Goal: Information Seeking & Learning: Learn about a topic

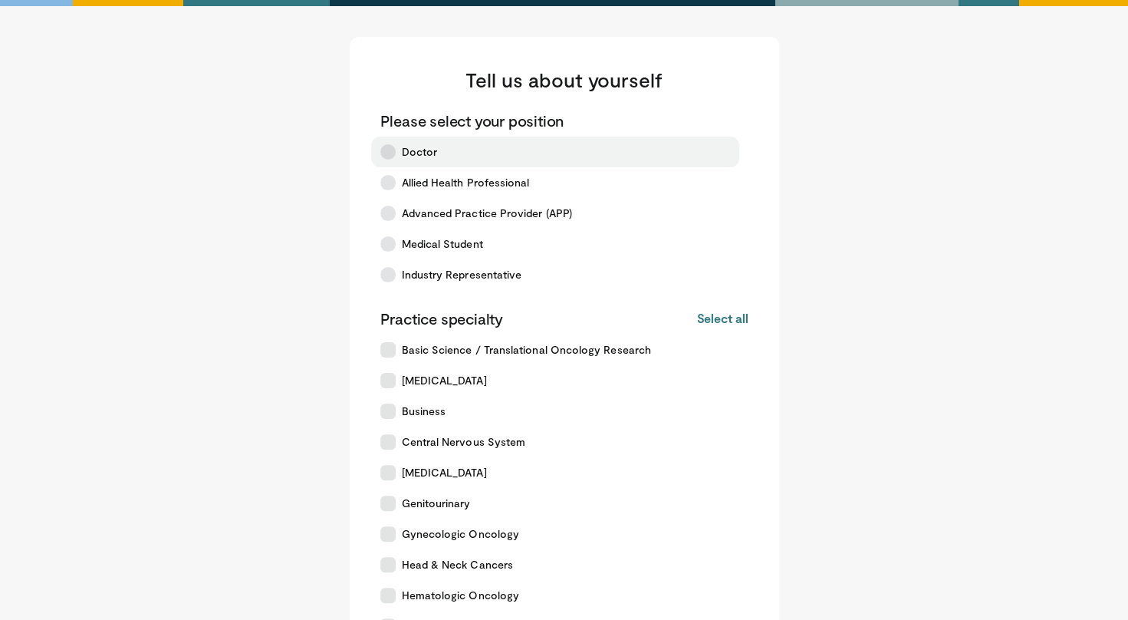
click at [399, 158] on label "Doctor" at bounding box center [555, 152] width 368 height 31
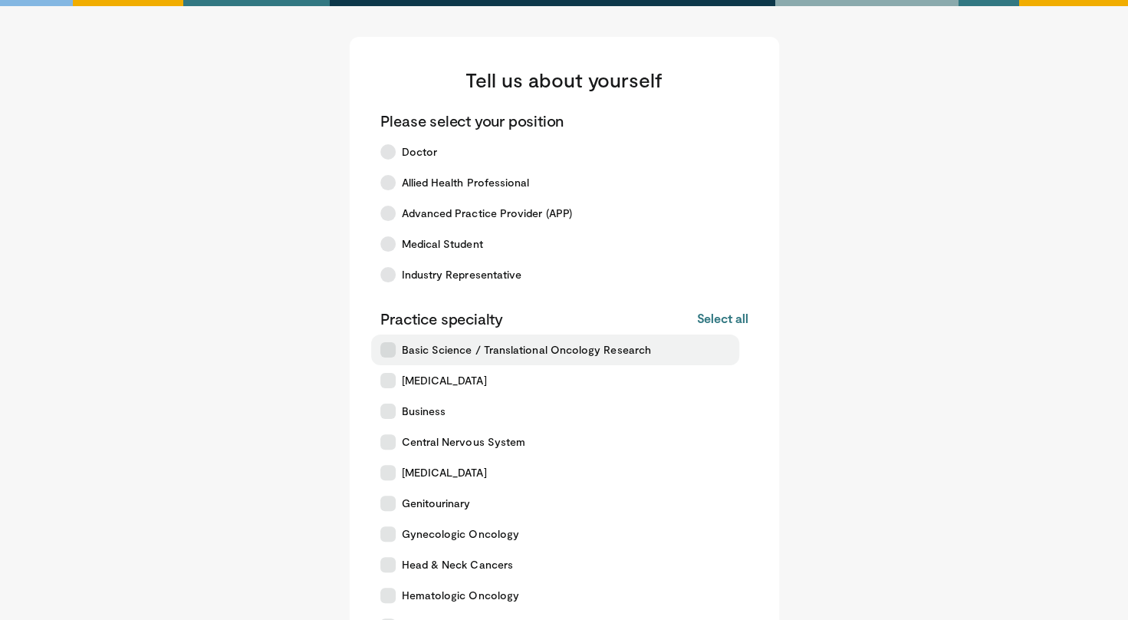
click at [417, 341] on label "Basic Science / Translational Oncology Research" at bounding box center [555, 349] width 368 height 31
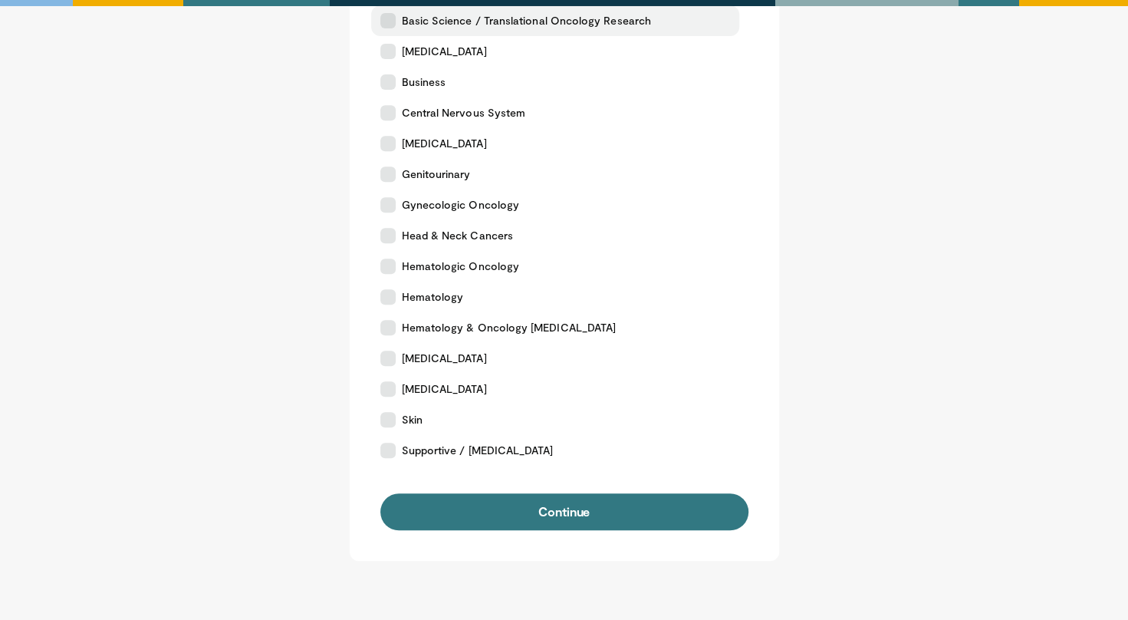
scroll to position [383, 0]
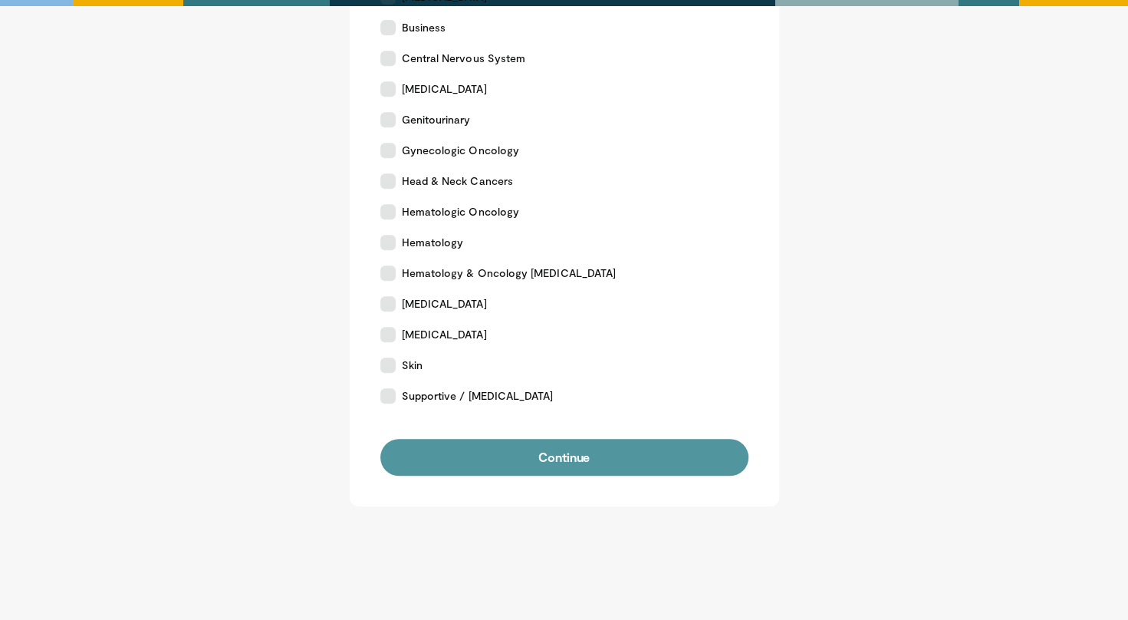
click at [540, 472] on button "Continue" at bounding box center [564, 457] width 368 height 37
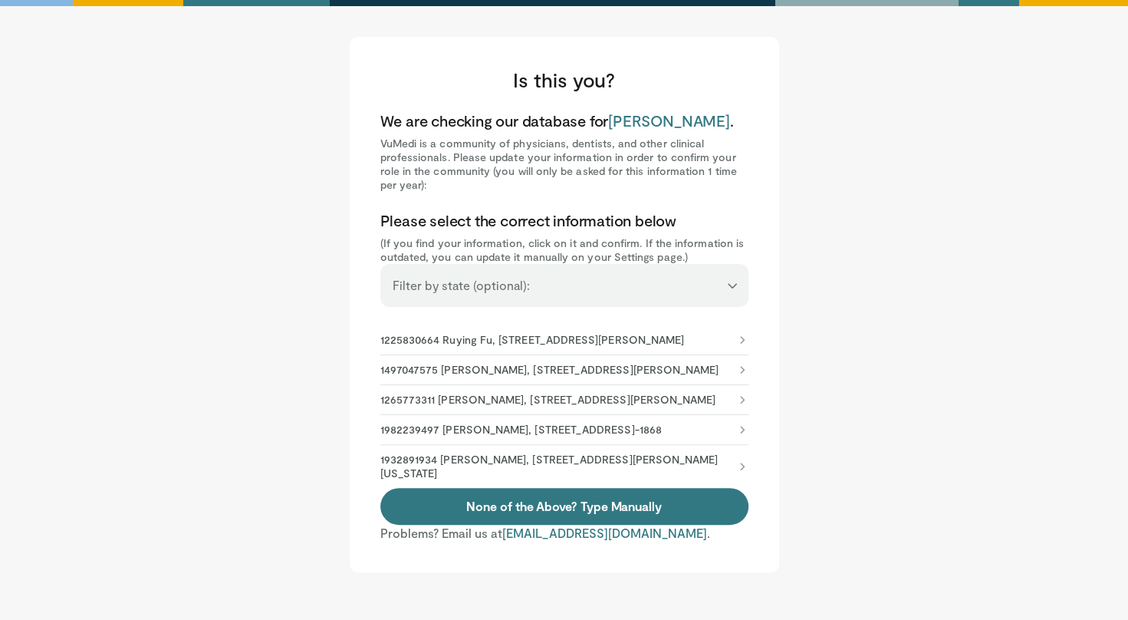
click at [510, 346] on p "1225830664 Ruying Fu, 1919 E Thomas Rd, Phoenix, AZ, 85016-7710" at bounding box center [532, 340] width 304 height 14
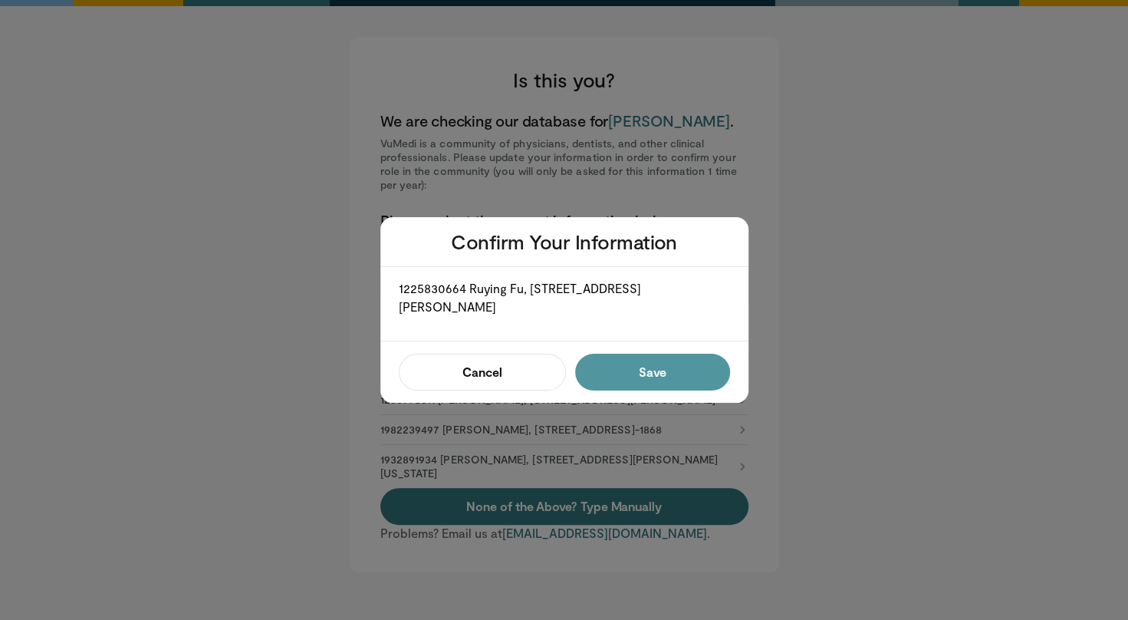
click at [643, 375] on button "Save" at bounding box center [652, 372] width 154 height 37
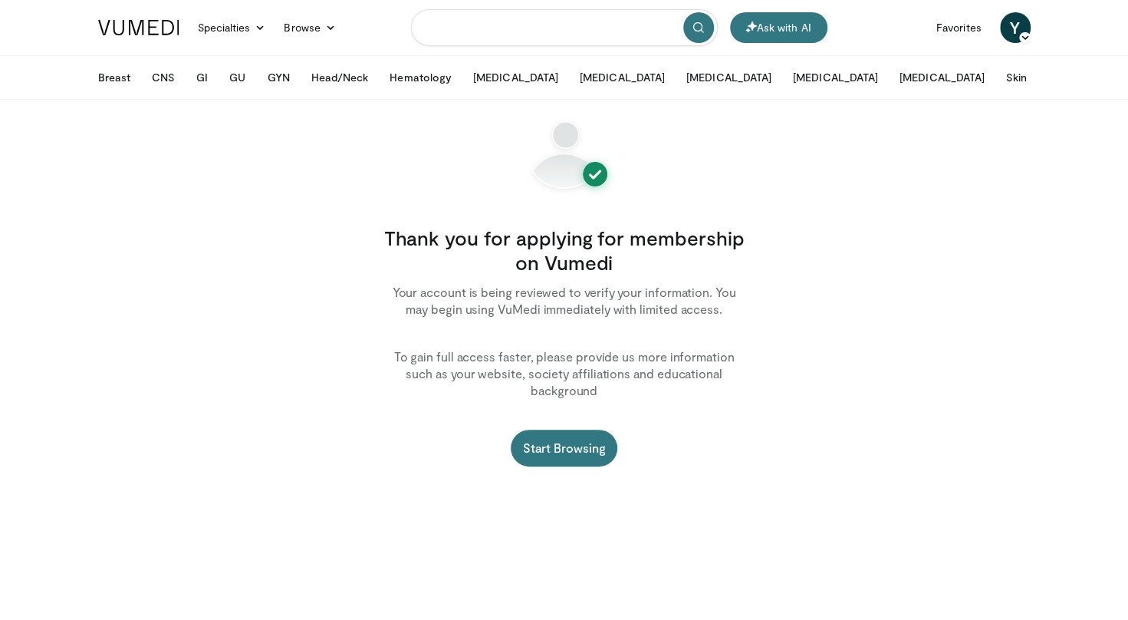
click at [443, 23] on input "Search topics, interventions" at bounding box center [564, 27] width 307 height 37
type input "****"
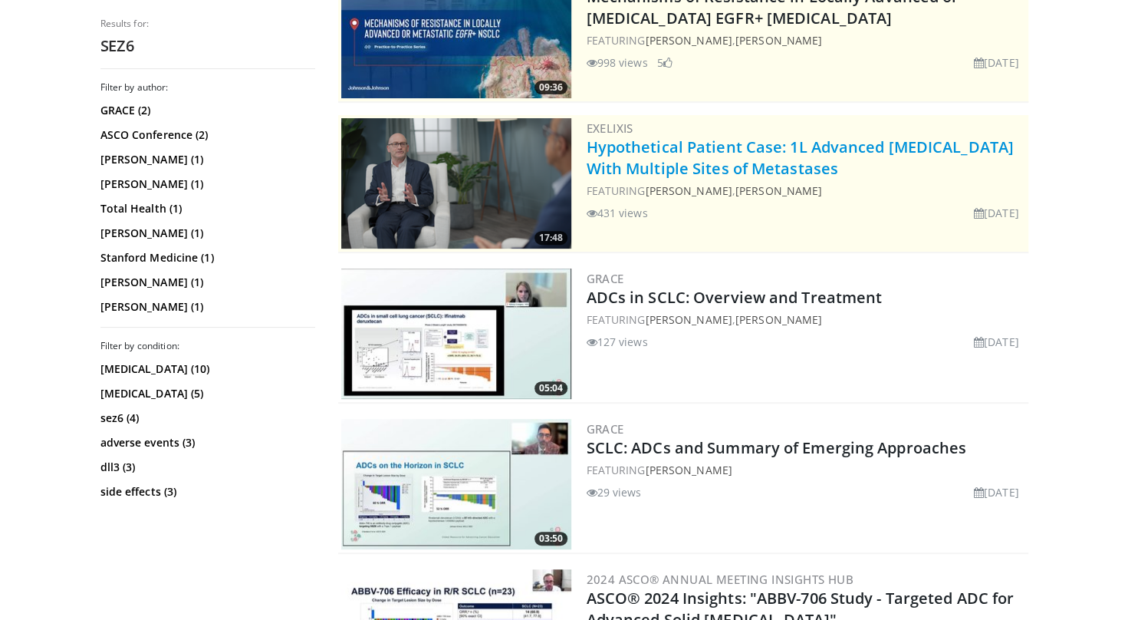
scroll to position [541, 0]
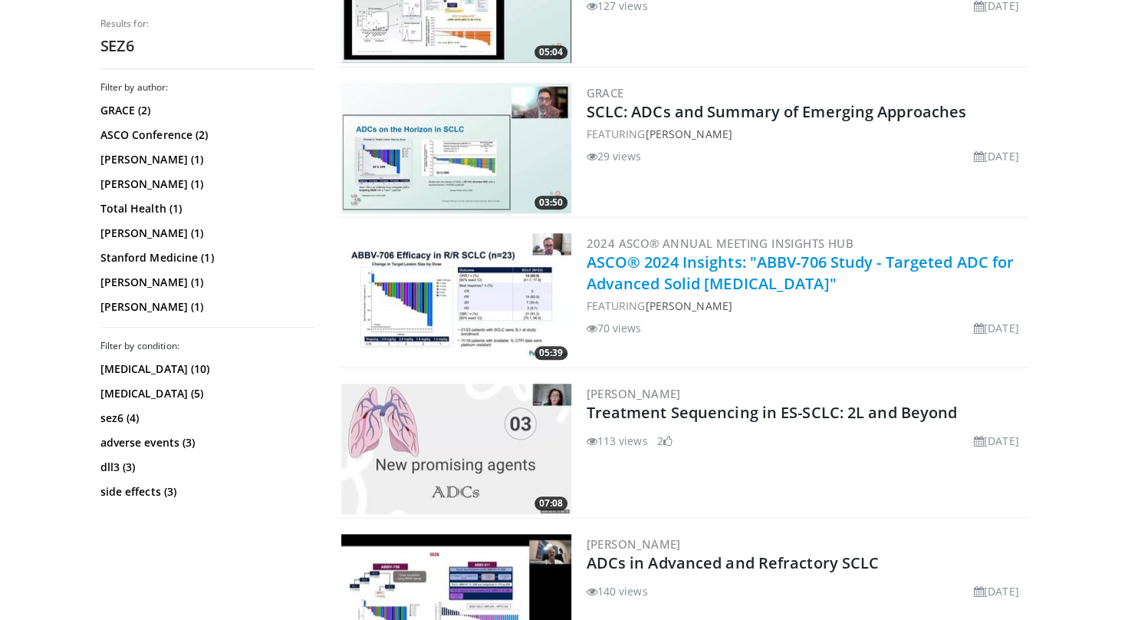
click at [709, 272] on link "ASCO® 2024 Insights: "ABBV-706 Study - Targeted ADC for Advanced Solid Tumors"" at bounding box center [801, 273] width 428 height 42
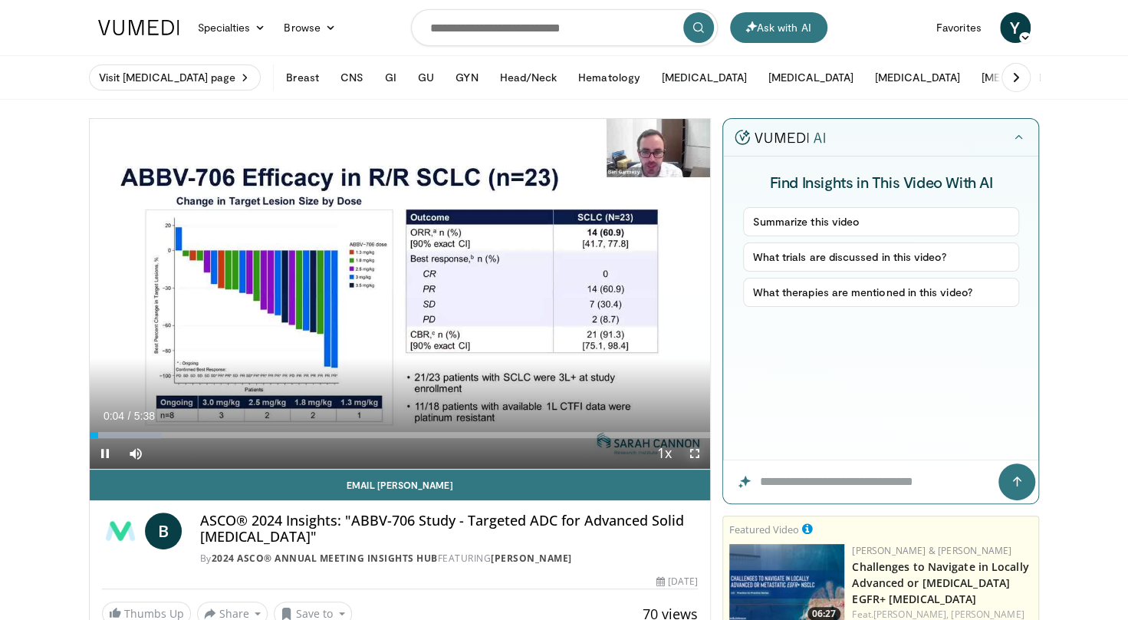
click at [699, 453] on span "Video Player" at bounding box center [695, 453] width 31 height 31
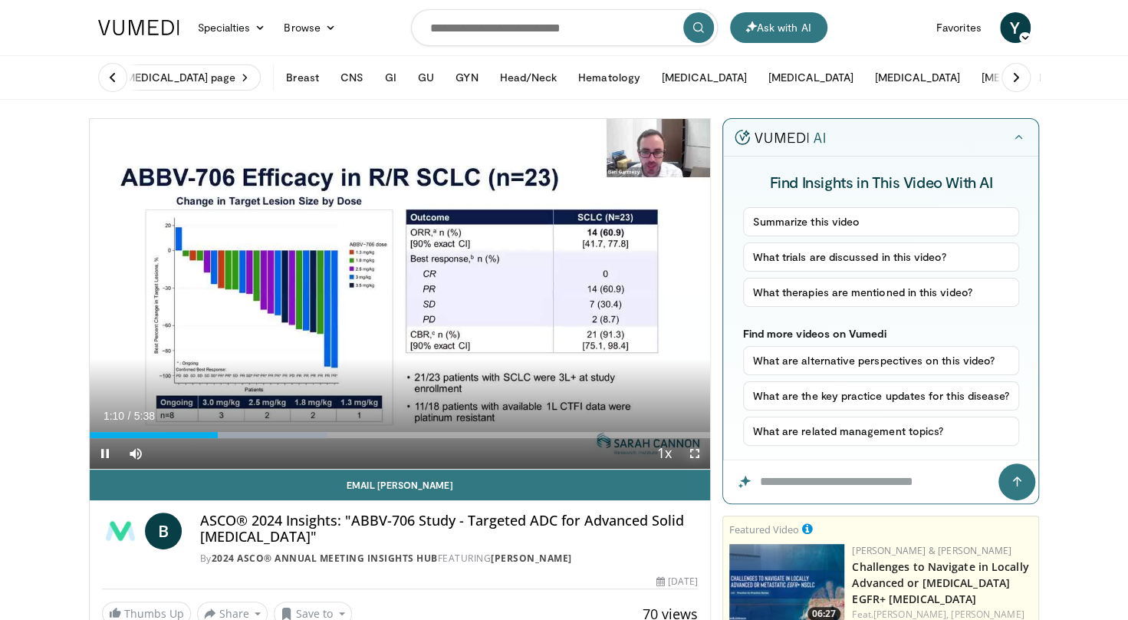
click at [686, 448] on span "Video Player" at bounding box center [695, 453] width 31 height 31
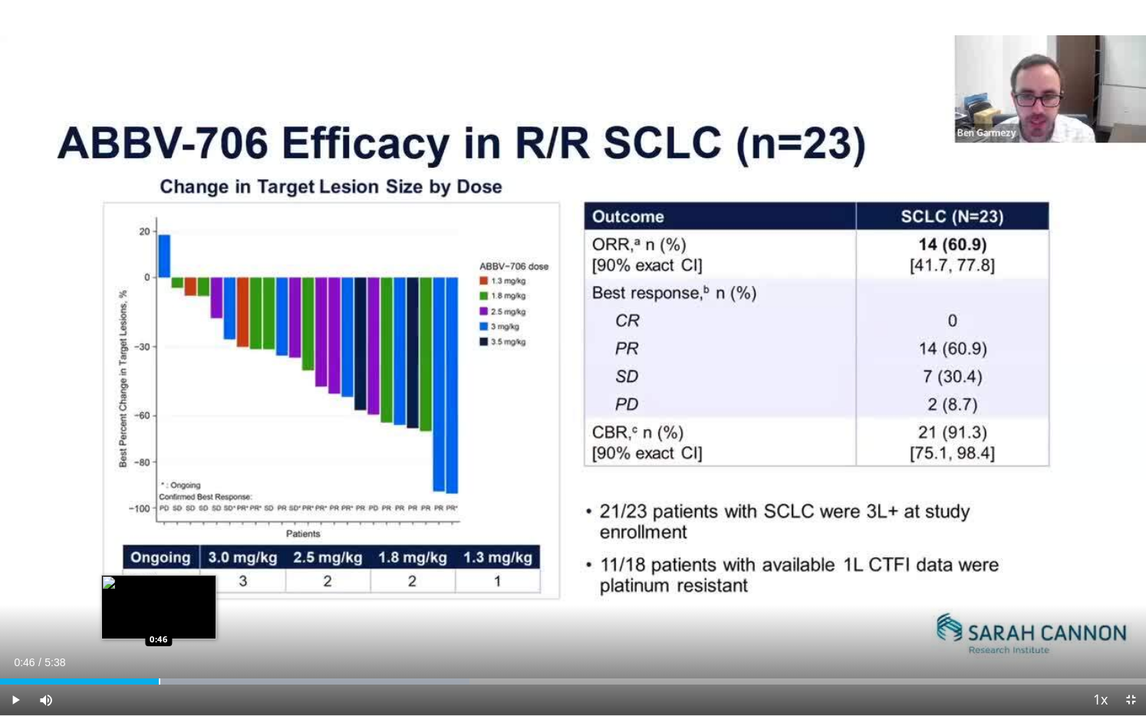
click at [159, 619] on div "Progress Bar" at bounding box center [160, 682] width 2 height 6
click at [128, 619] on div "Progress Bar" at bounding box center [129, 682] width 2 height 6
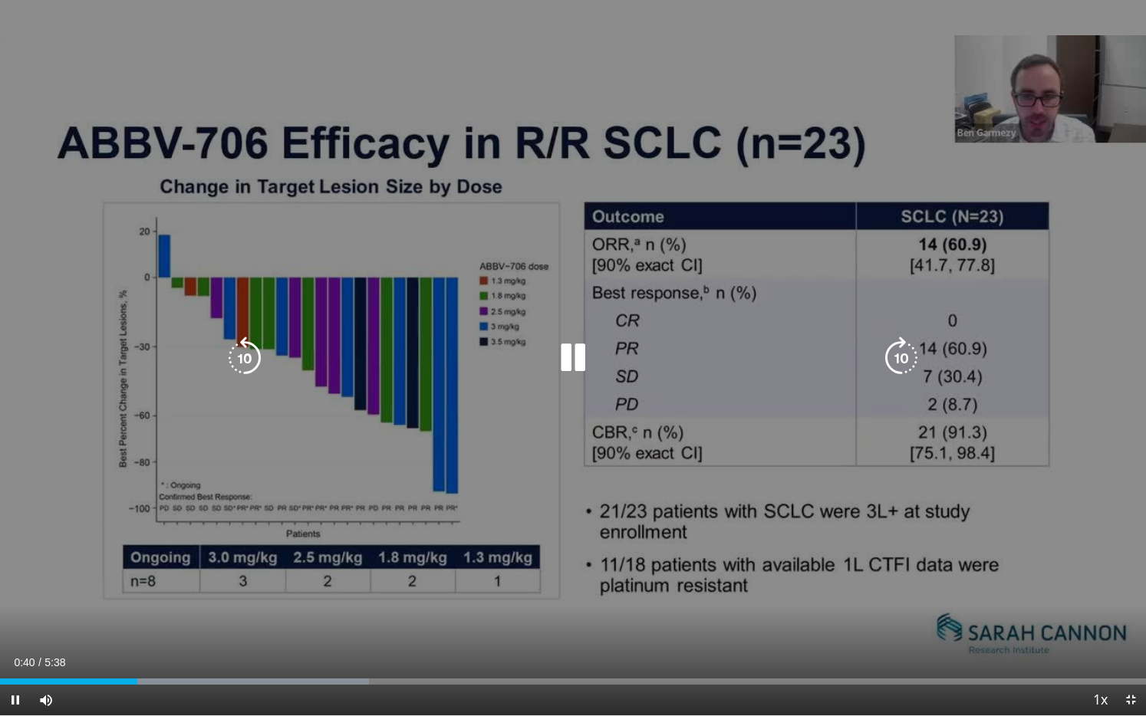
click at [1071, 414] on div "10 seconds Tap to unmute" at bounding box center [573, 358] width 1146 height 716
click at [585, 357] on icon "Video Player" at bounding box center [572, 358] width 43 height 43
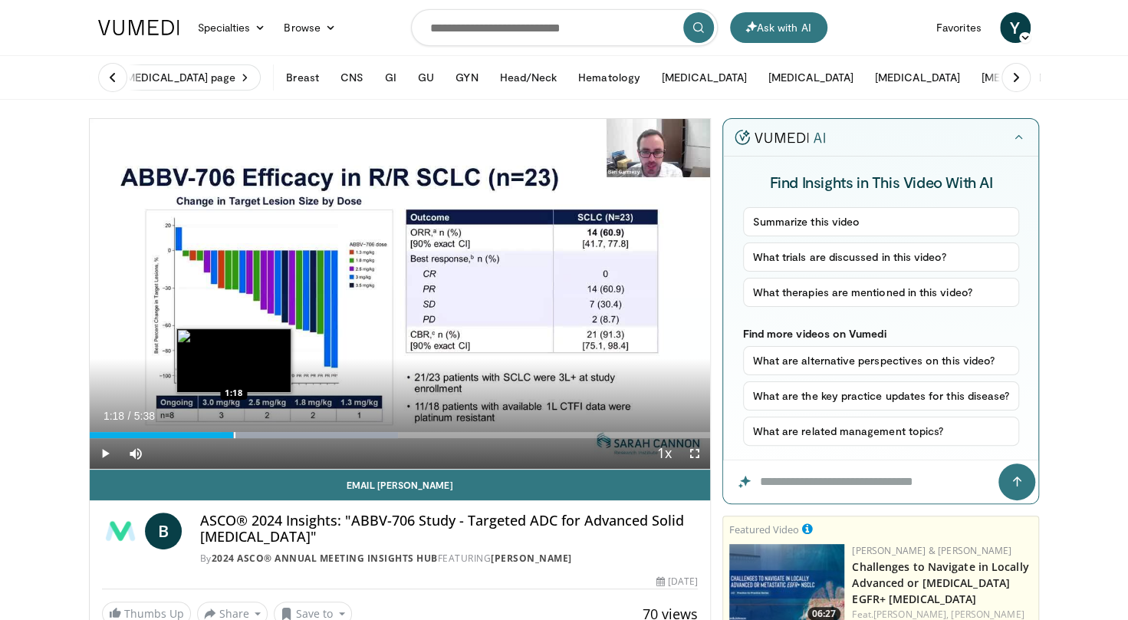
click at [234, 433] on div "Progress Bar" at bounding box center [235, 435] width 2 height 6
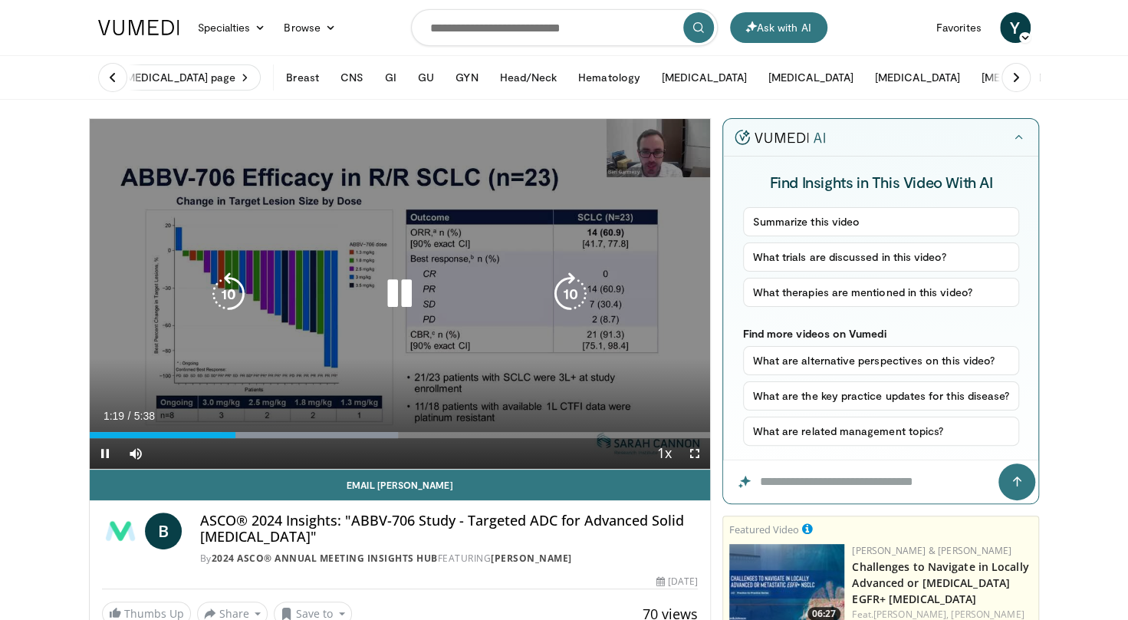
click at [442, 304] on div "Video Player" at bounding box center [399, 293] width 373 height 31
click at [406, 288] on icon "Video Player" at bounding box center [399, 293] width 43 height 43
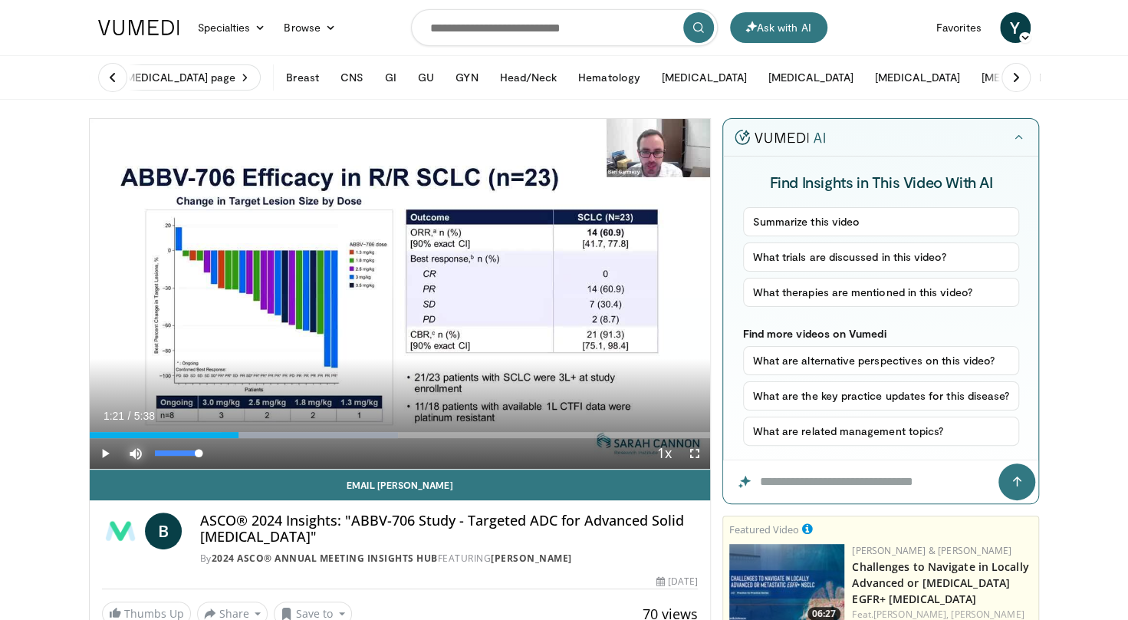
click at [138, 454] on span "Video Player" at bounding box center [135, 453] width 31 height 31
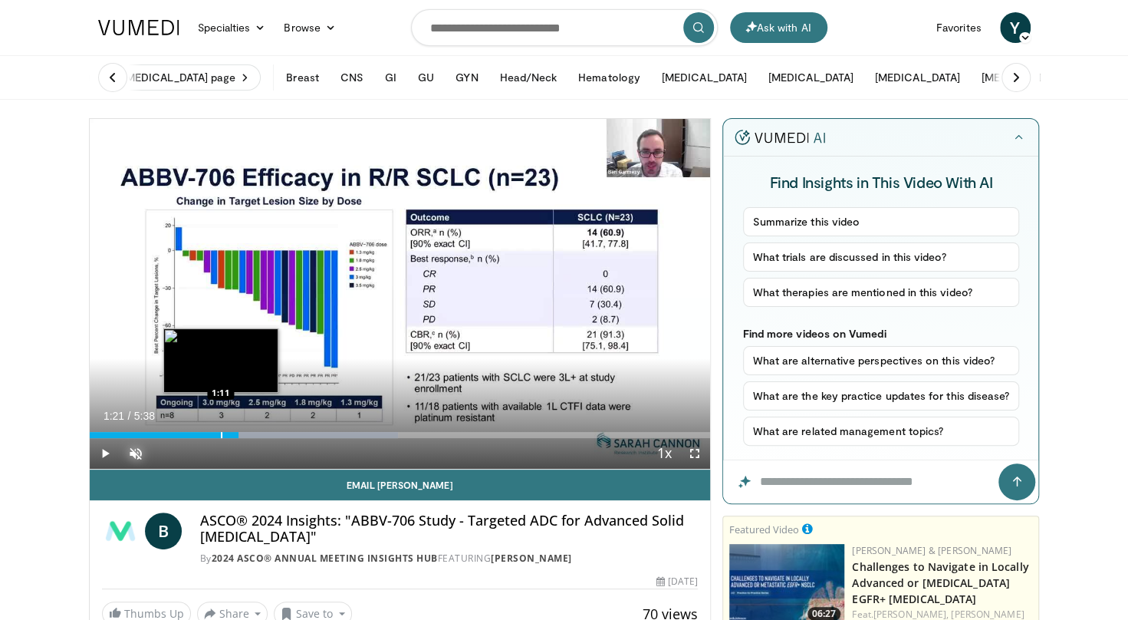
click at [219, 433] on div "Loaded : 49.76% 1:21 1:11" at bounding box center [400, 435] width 621 height 6
click at [198, 433] on div "Progress Bar" at bounding box center [199, 435] width 2 height 6
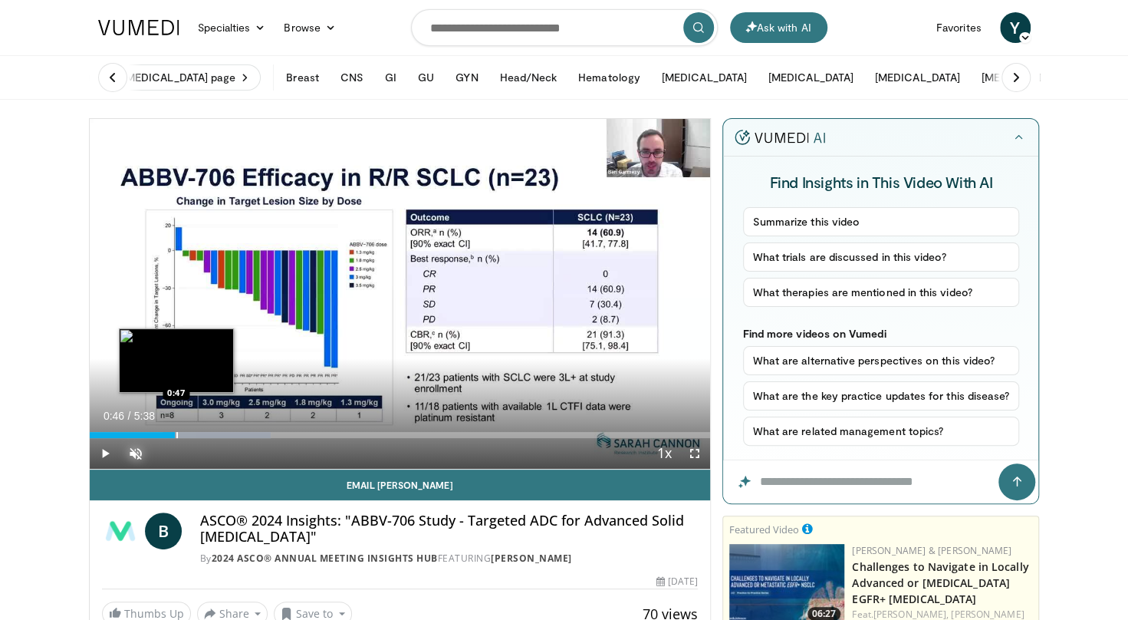
click at [175, 433] on div "0:46" at bounding box center [133, 435] width 86 height 6
click at [160, 433] on div "0:46" at bounding box center [133, 435] width 86 height 6
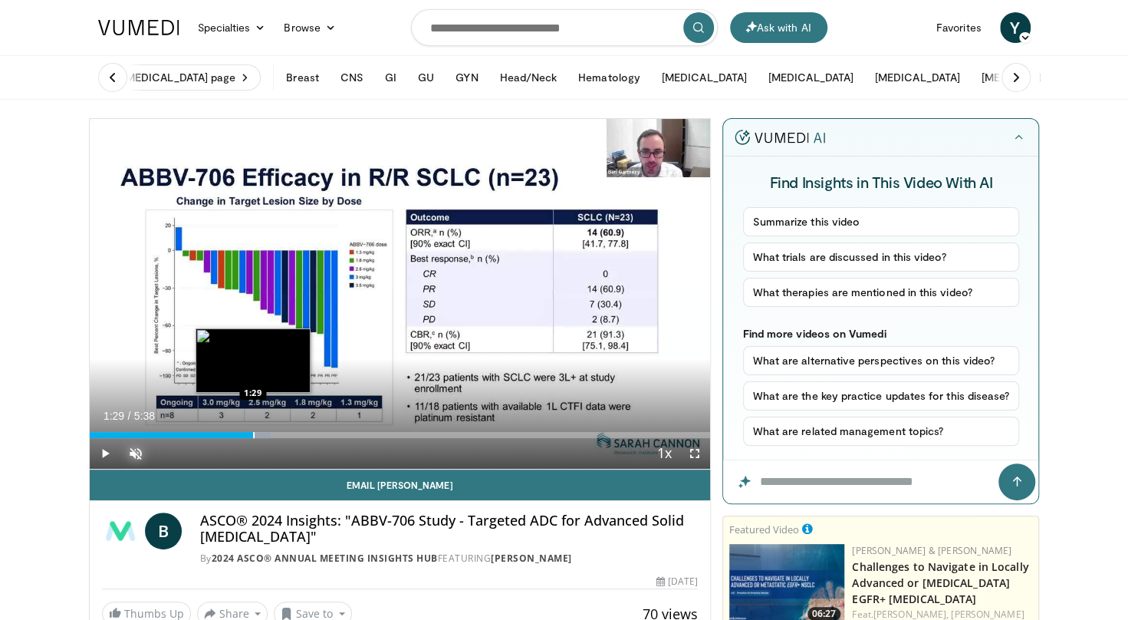
click at [253, 429] on div "Loaded : 29.26% 1:29 1:29" at bounding box center [400, 430] width 621 height 15
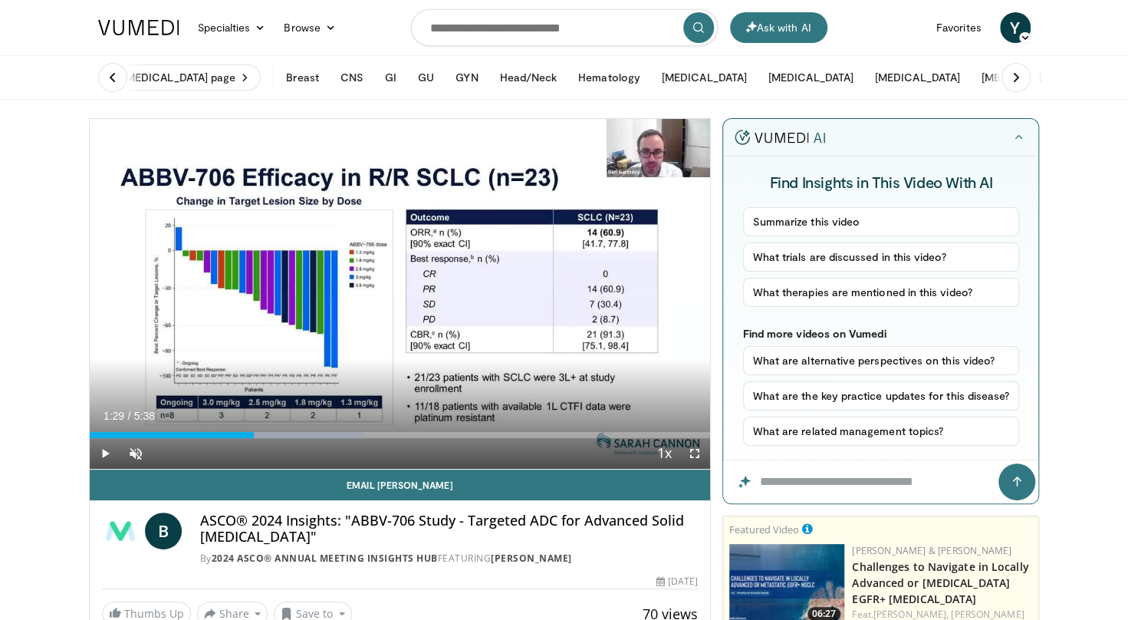
click at [268, 438] on div "Current Time 1:29 / Duration 5:38 Play Skip Backward Skip Forward Unmute 0% Loa…" at bounding box center [400, 453] width 621 height 31
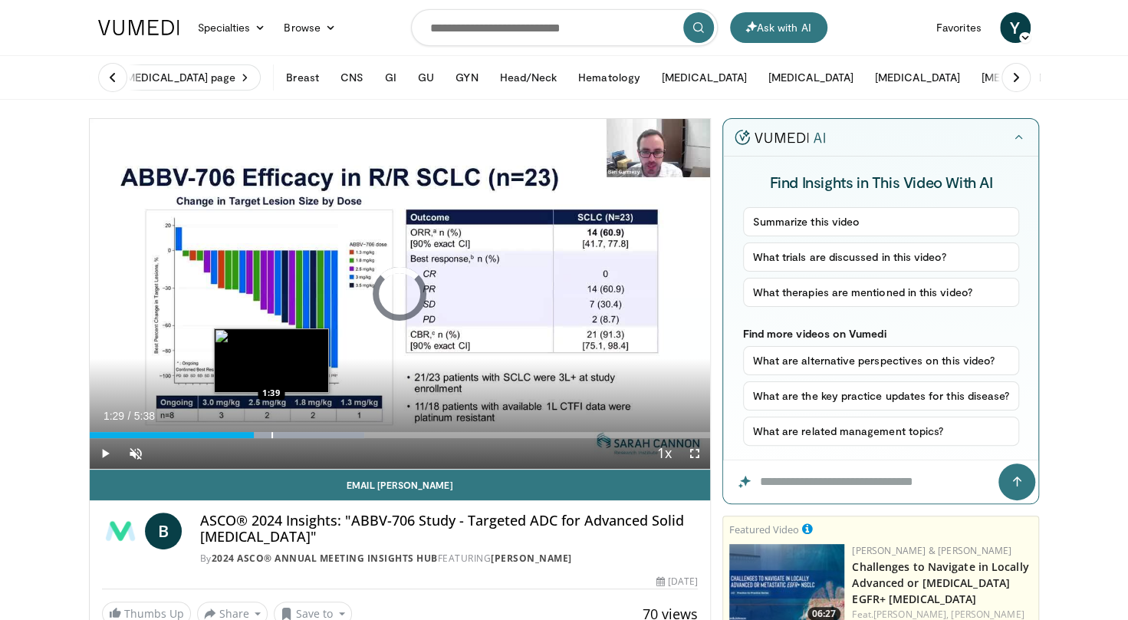
click at [272, 433] on div "Progress Bar" at bounding box center [273, 435] width 2 height 6
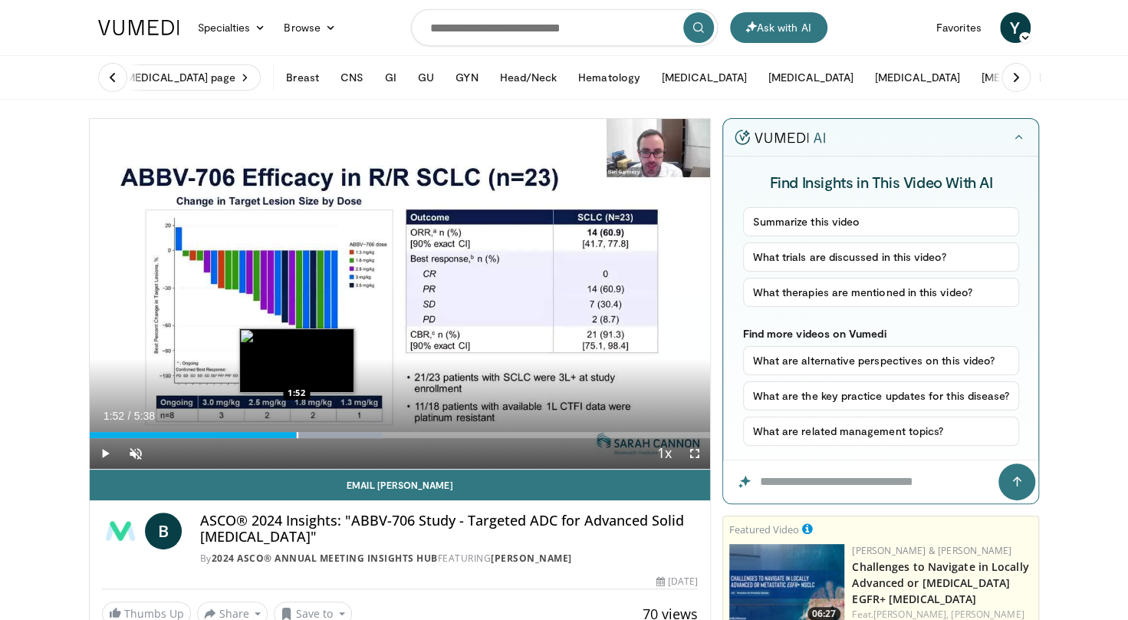
click at [297, 435] on div "Progress Bar" at bounding box center [298, 435] width 2 height 6
click at [310, 432] on div "Progress Bar" at bounding box center [311, 435] width 2 height 6
click at [328, 433] on div "Progress Bar" at bounding box center [329, 435] width 2 height 6
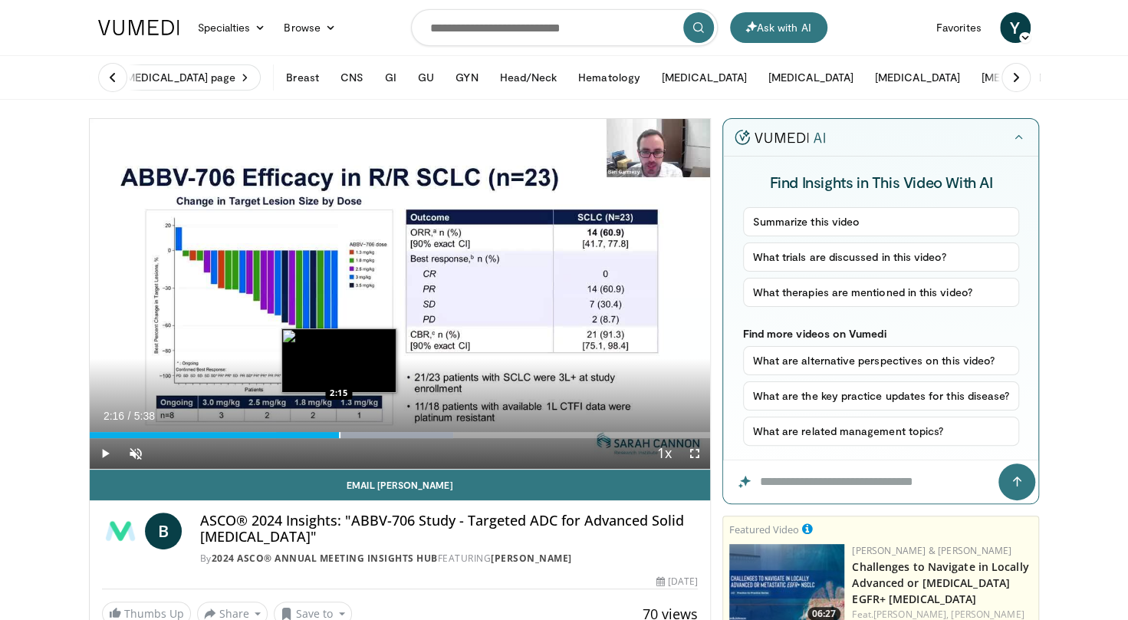
click at [339, 436] on div "Progress Bar" at bounding box center [340, 435] width 2 height 6
click at [353, 430] on div "Loaded : 58.55% 2:16 2:23" at bounding box center [400, 430] width 621 height 15
click at [366, 430] on div "Loaded : 61.48% 2:30 2:30" at bounding box center [400, 430] width 621 height 15
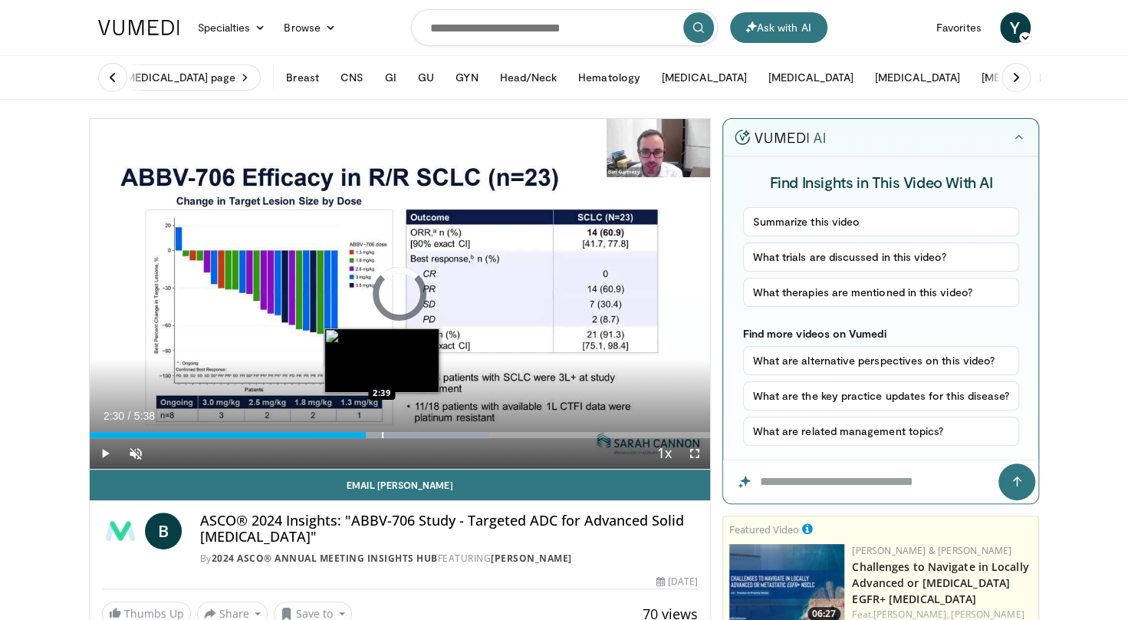
click at [381, 428] on div "Loaded : 64.41% 2:30 2:39" at bounding box center [400, 430] width 621 height 15
click at [400, 426] on div "Loaded : 64.95% 2:39 2:48" at bounding box center [400, 430] width 621 height 15
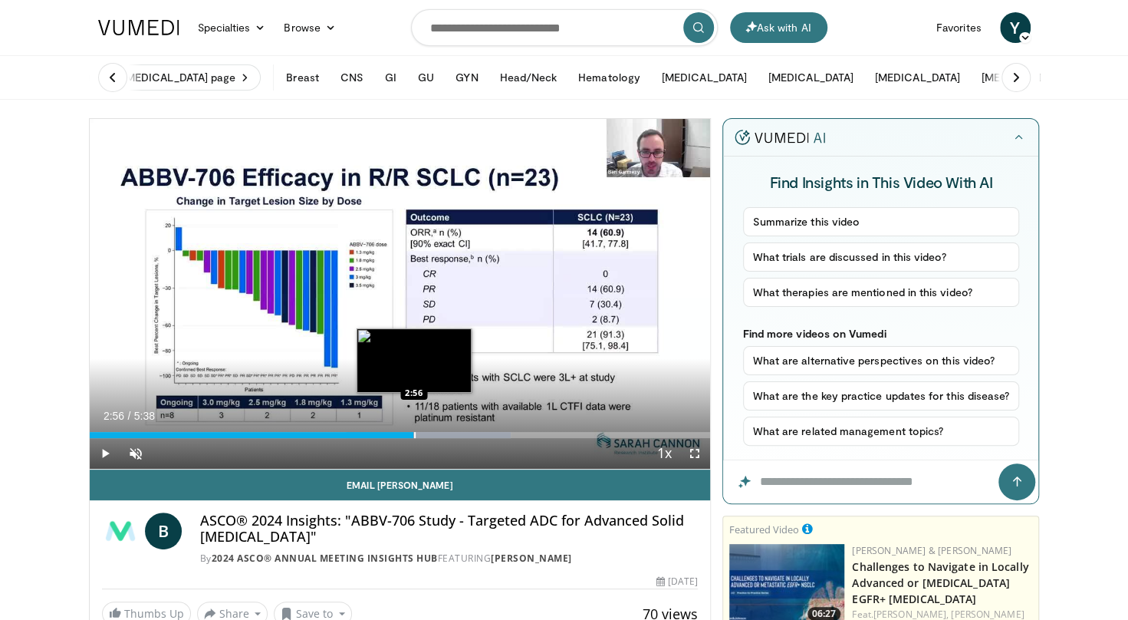
click at [413, 430] on div "Loaded : 67.90% 2:56 2:56" at bounding box center [400, 430] width 621 height 15
click at [430, 430] on div "Loaded : 67.90% 3:05 3:05" at bounding box center [400, 430] width 621 height 15
click at [445, 430] on div "Loaded : 73.19% 3:14 3:13" at bounding box center [400, 430] width 621 height 15
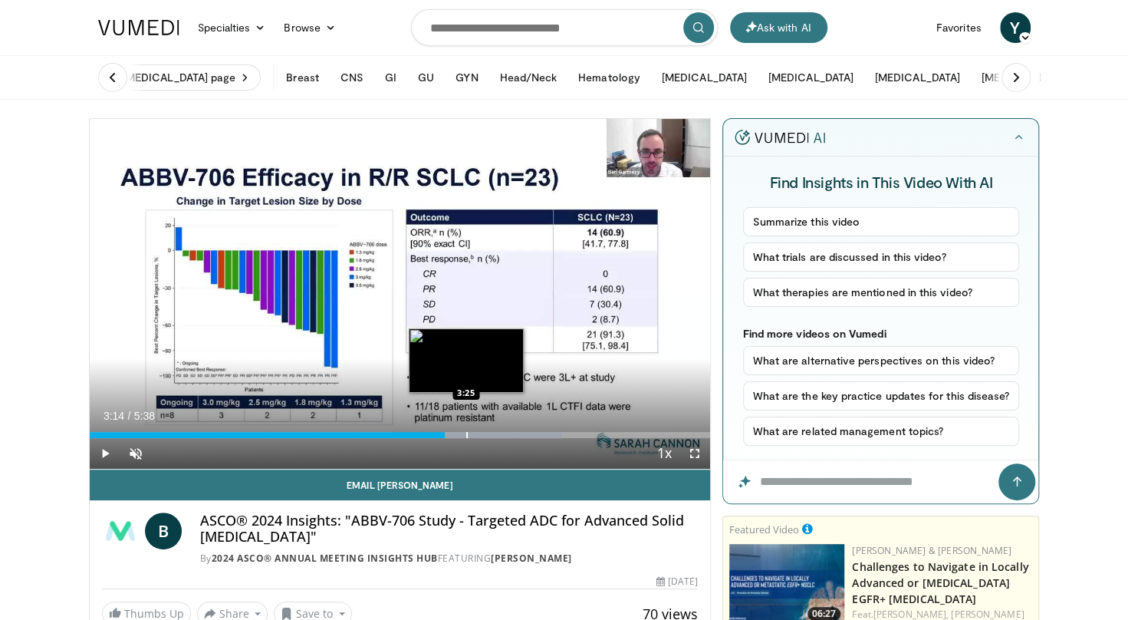
click at [466, 430] on div "Loaded : 76.12% 3:14 3:25" at bounding box center [400, 430] width 621 height 15
click at [483, 430] on div "Loaded : 79.05% 3:35 3:34" at bounding box center [400, 430] width 621 height 15
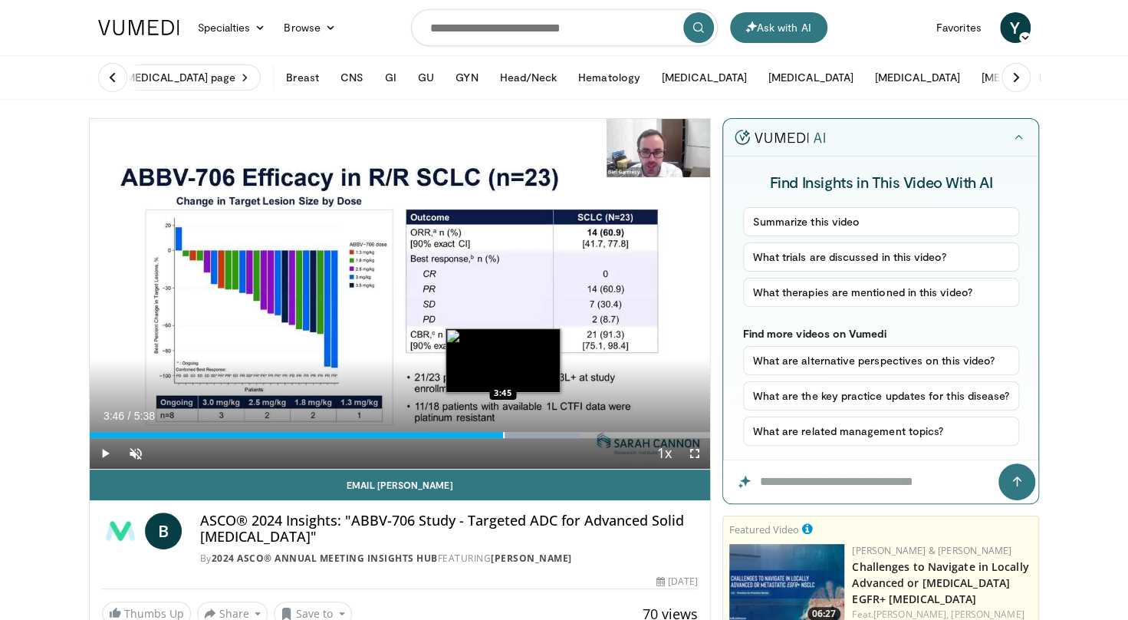
click at [503, 426] on div "Loaded : 79.05% 3:46 3:45" at bounding box center [400, 430] width 621 height 15
click at [515, 432] on div "Progress Bar" at bounding box center [516, 435] width 2 height 6
click at [525, 427] on div "Loaded : 84.91% 3:51 3:55" at bounding box center [400, 430] width 621 height 15
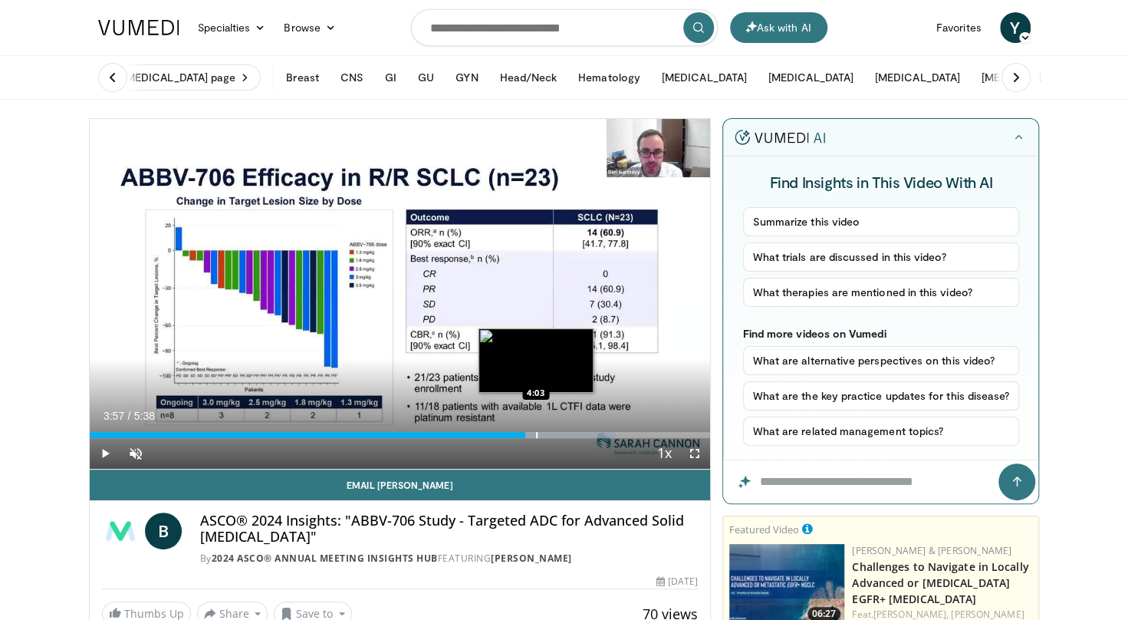
click at [536, 428] on div "Loaded : 84.91% 3:57 4:03" at bounding box center [400, 430] width 621 height 15
click at [552, 428] on div "Loaded : 90.77% 4:12 4:11" at bounding box center [400, 430] width 621 height 15
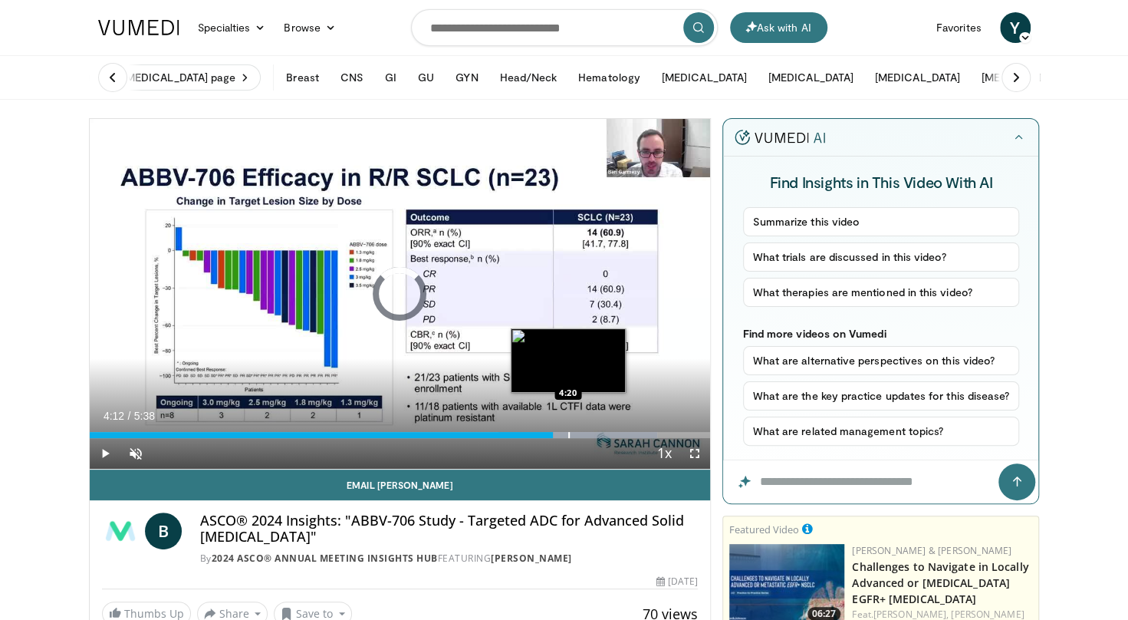
click at [568, 429] on div "Loaded : 91.52% 4:12 4:20" at bounding box center [400, 430] width 621 height 15
click at [584, 429] on div "Loaded : 96.62% 4:21 4:29" at bounding box center [400, 430] width 621 height 15
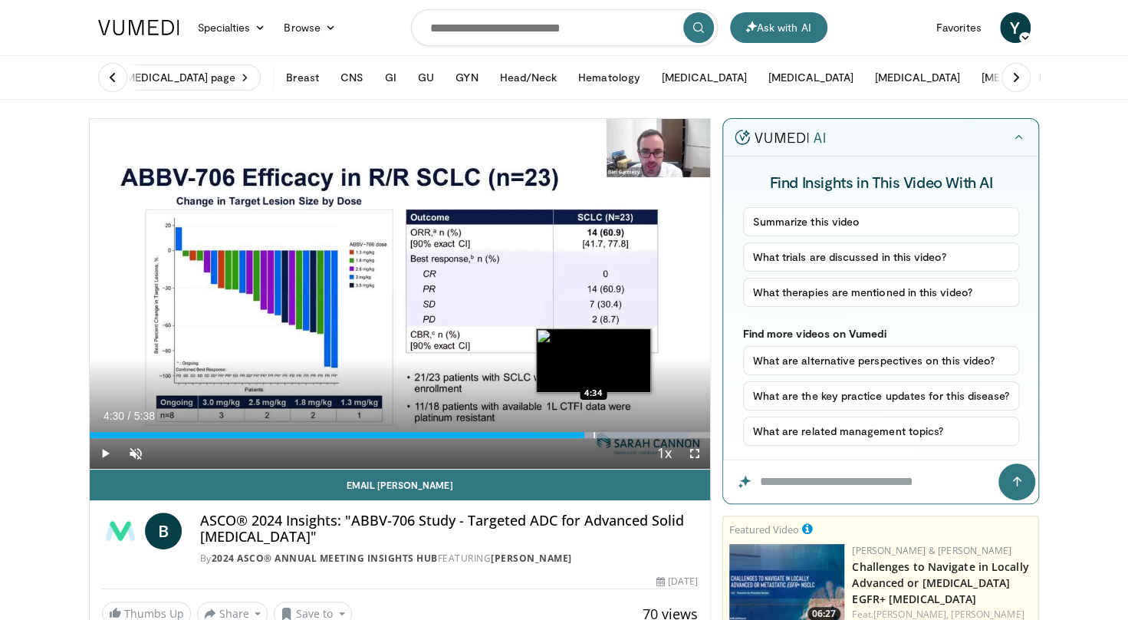
click at [601, 428] on div "Loaded : 96.62% 4:30 4:34" at bounding box center [400, 430] width 621 height 15
click at [620, 428] on div "Loaded : 99.55% 4:39 4:48" at bounding box center [400, 430] width 621 height 15
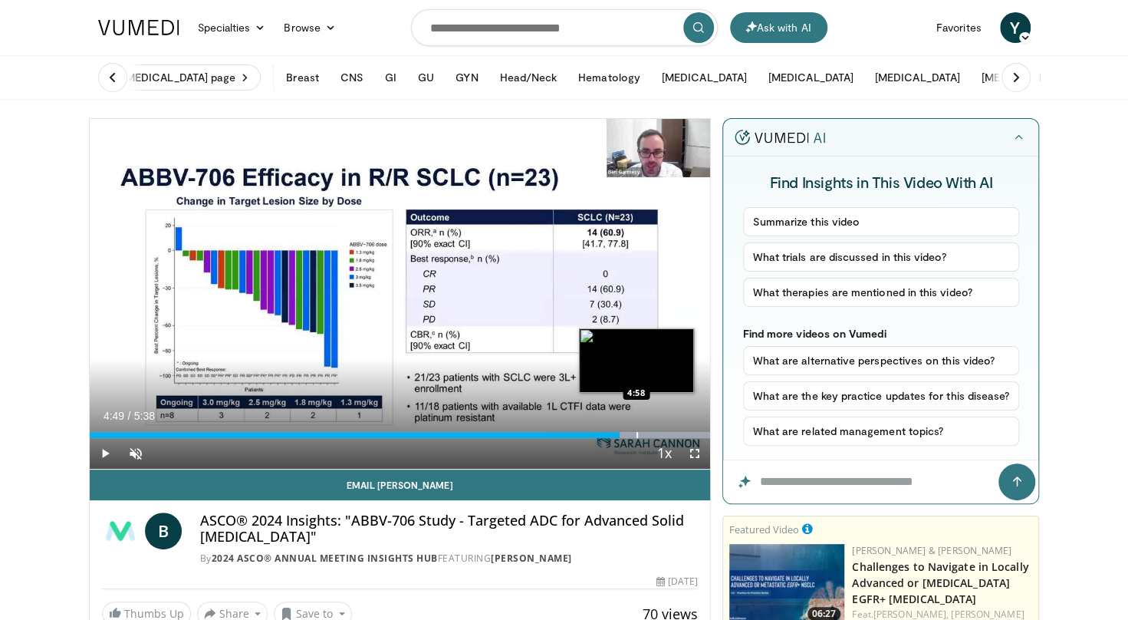
click at [643, 426] on div "Loaded : 100.00% 4:49 4:58" at bounding box center [400, 430] width 621 height 15
click at [660, 428] on div "Loaded : 100.00% 5:01 5:10" at bounding box center [400, 430] width 621 height 15
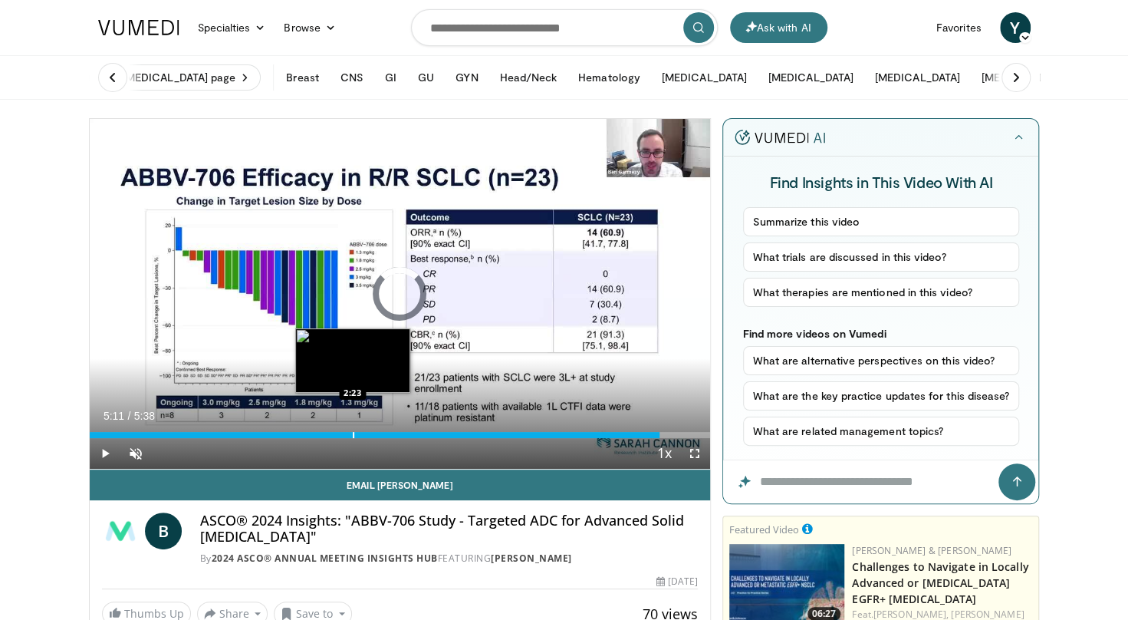
click at [351, 430] on div "Loaded : 0.00% 5:11 2:23" at bounding box center [400, 430] width 621 height 15
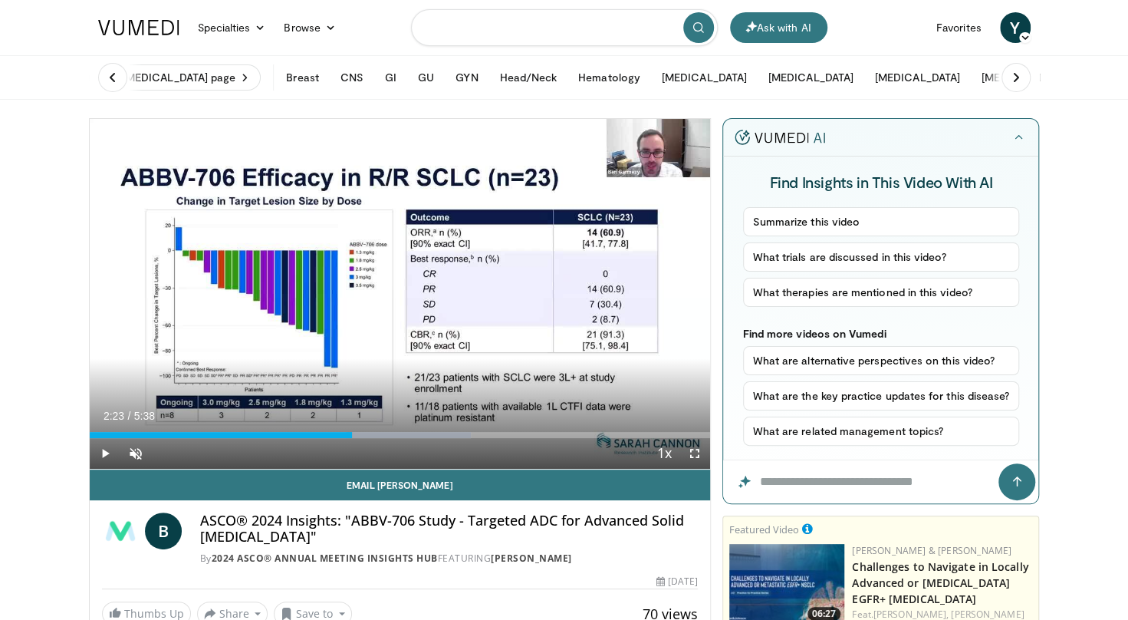
click at [469, 38] on input "Search topics, interventions" at bounding box center [564, 27] width 307 height 37
type input "********"
click at [699, 36] on button "submit" at bounding box center [698, 27] width 31 height 31
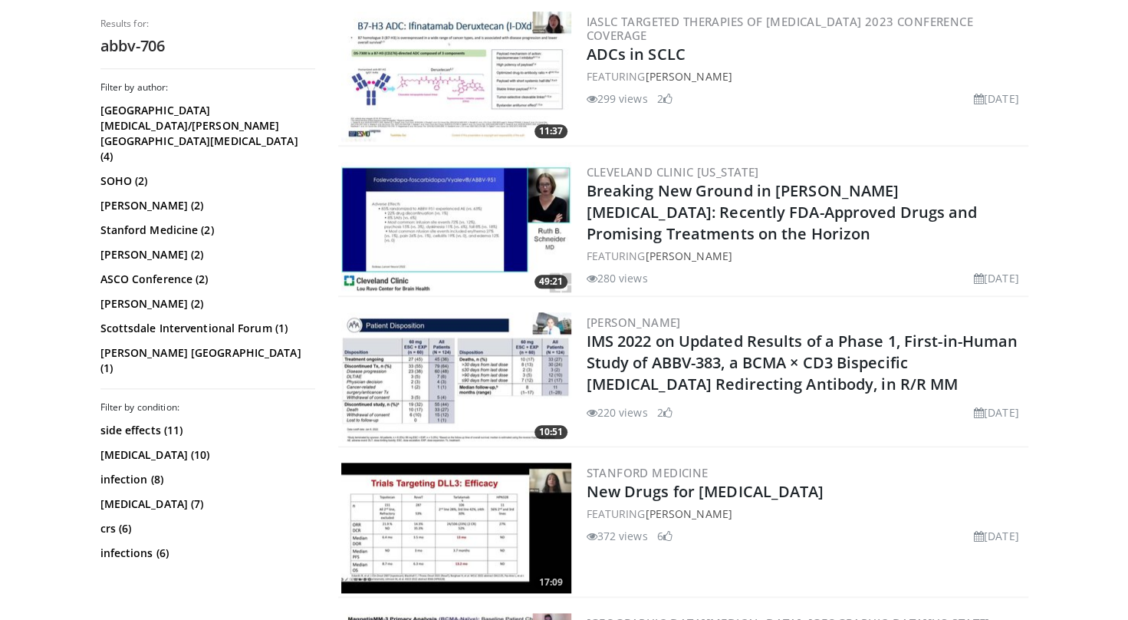
scroll to position [456, 0]
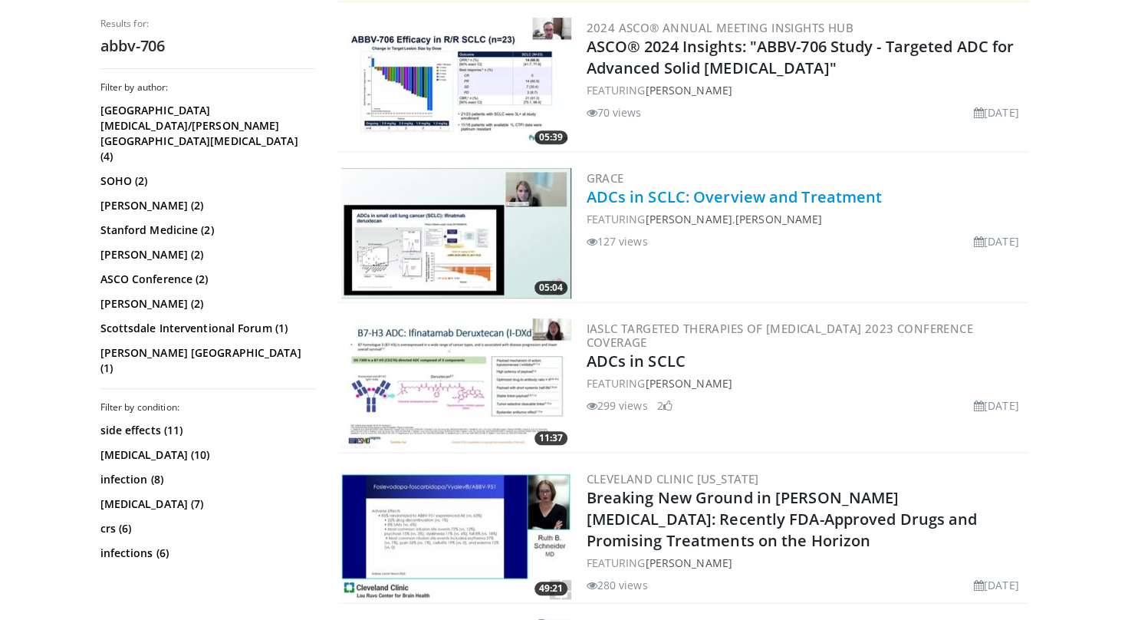
click at [752, 191] on link "ADCs in SCLC: Overview and Treatment" at bounding box center [735, 196] width 296 height 21
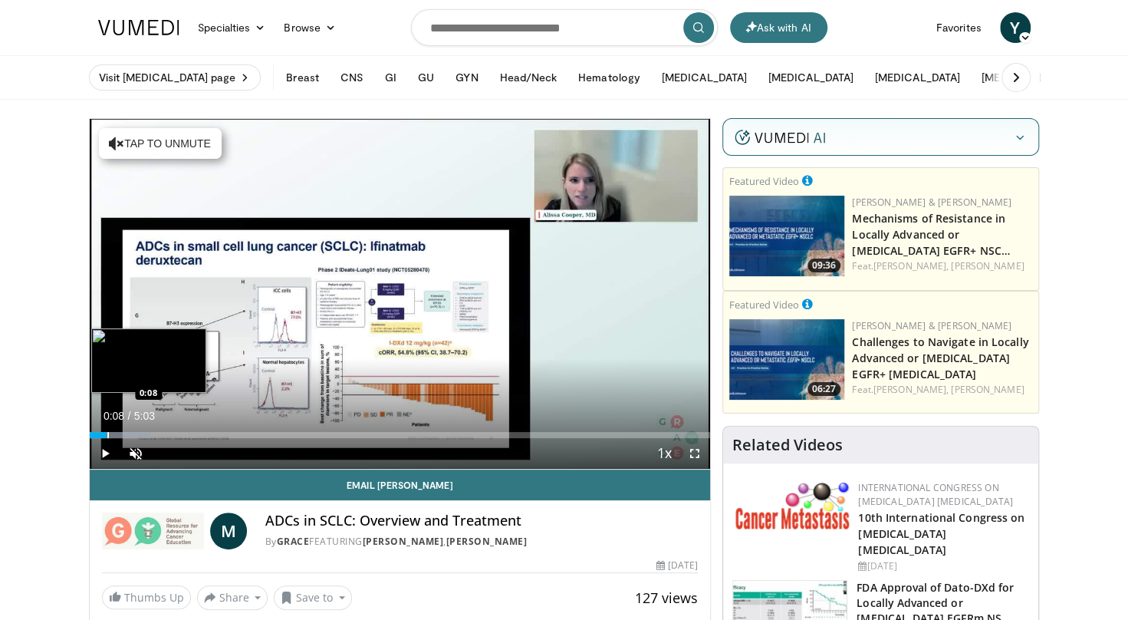
click at [107, 429] on div "Loaded : 9.89% 0:00 0:08" at bounding box center [400, 430] width 621 height 15
click at [124, 430] on div "Loaded : 16.31% 0:09 0:17" at bounding box center [400, 430] width 621 height 15
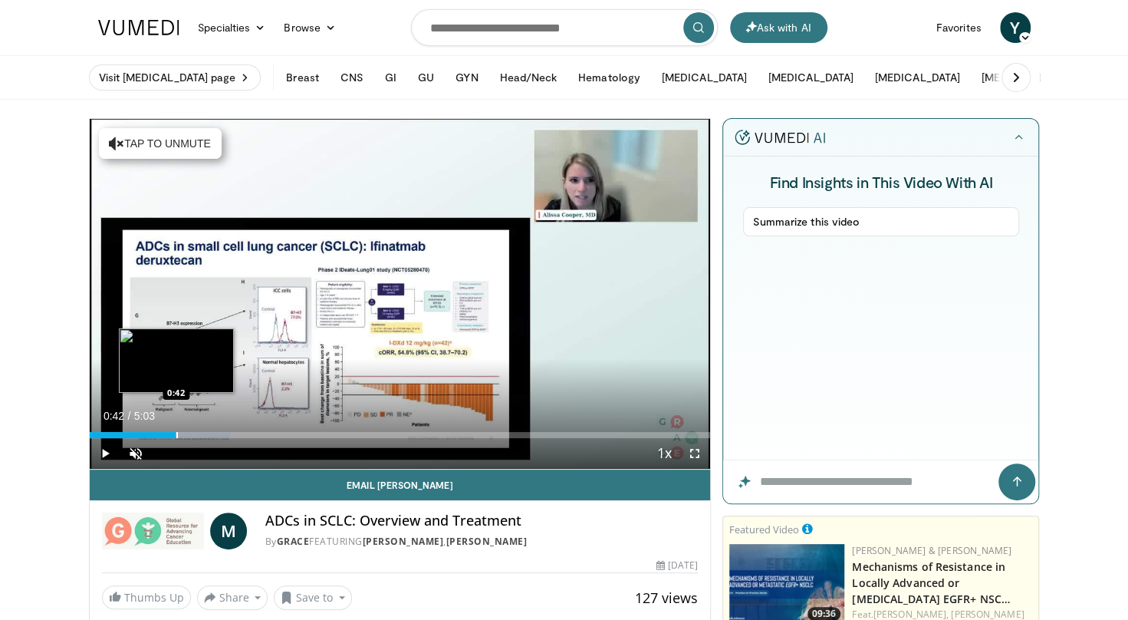
click at [176, 432] on div "Progress Bar" at bounding box center [177, 435] width 2 height 6
click at [209, 432] on div "Progress Bar" at bounding box center [175, 435] width 114 height 6
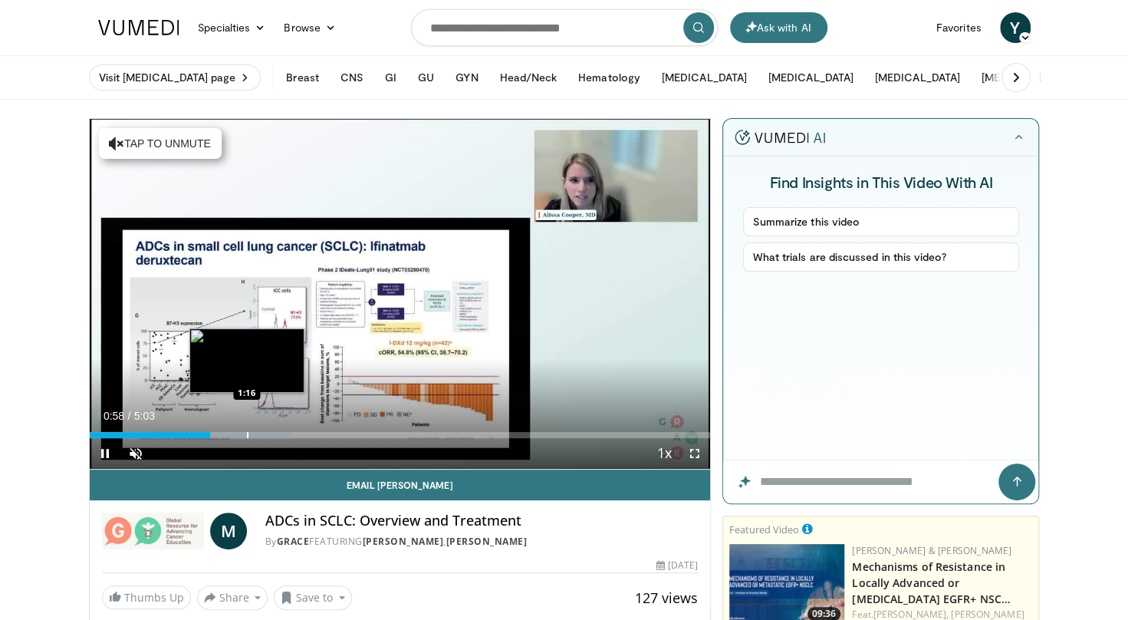
click at [247, 432] on div "Progress Bar" at bounding box center [248, 435] width 2 height 6
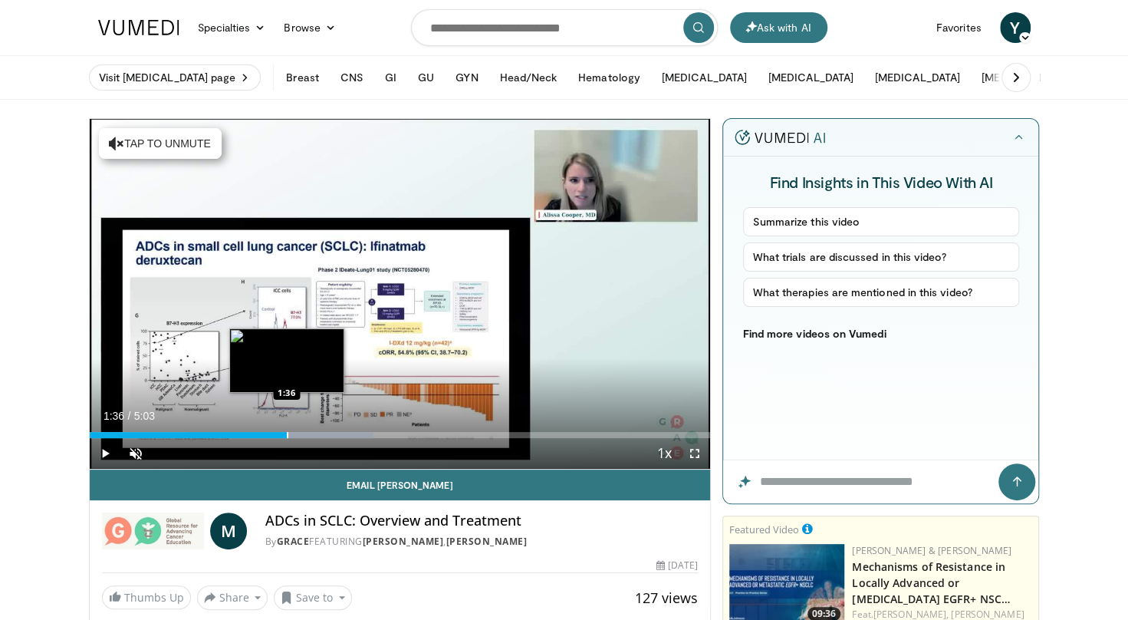
click at [287, 436] on div "Progress Bar" at bounding box center [288, 435] width 2 height 6
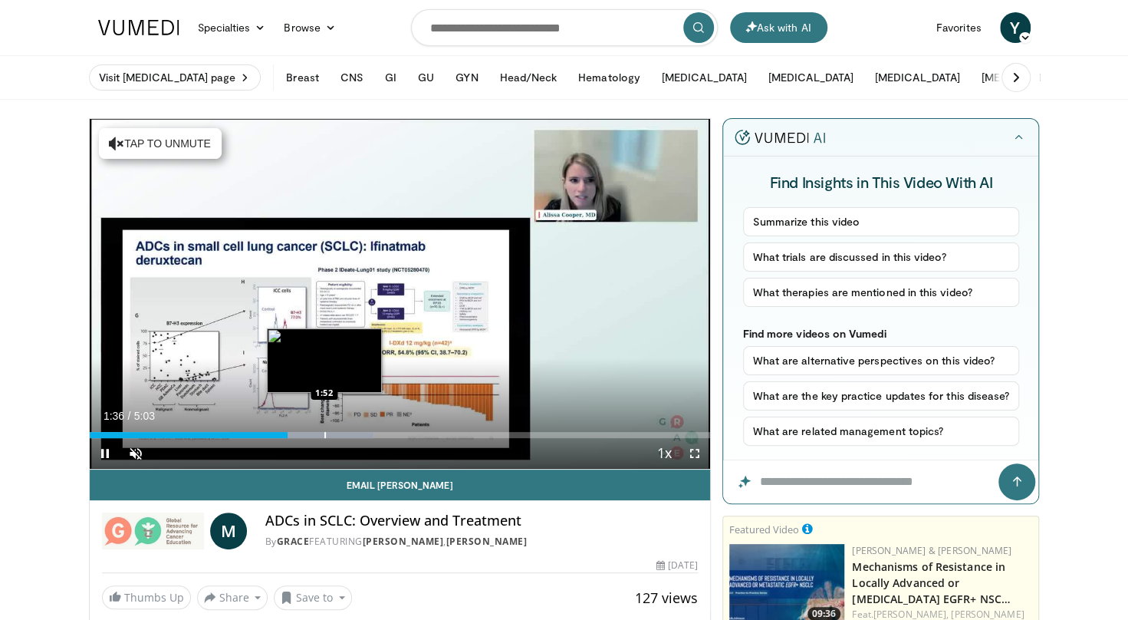
click at [325, 432] on div "Loaded : 45.71% 1:37 1:52" at bounding box center [400, 435] width 621 height 6
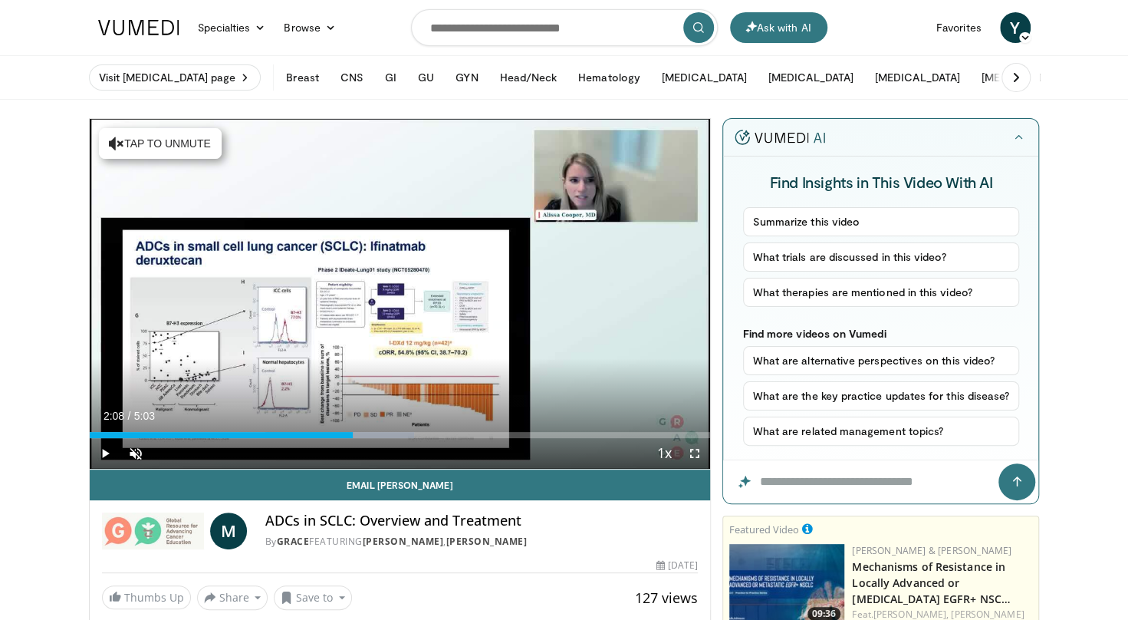
click at [353, 428] on div "Loaded : 52.25% 2:08 2:08" at bounding box center [400, 430] width 621 height 15
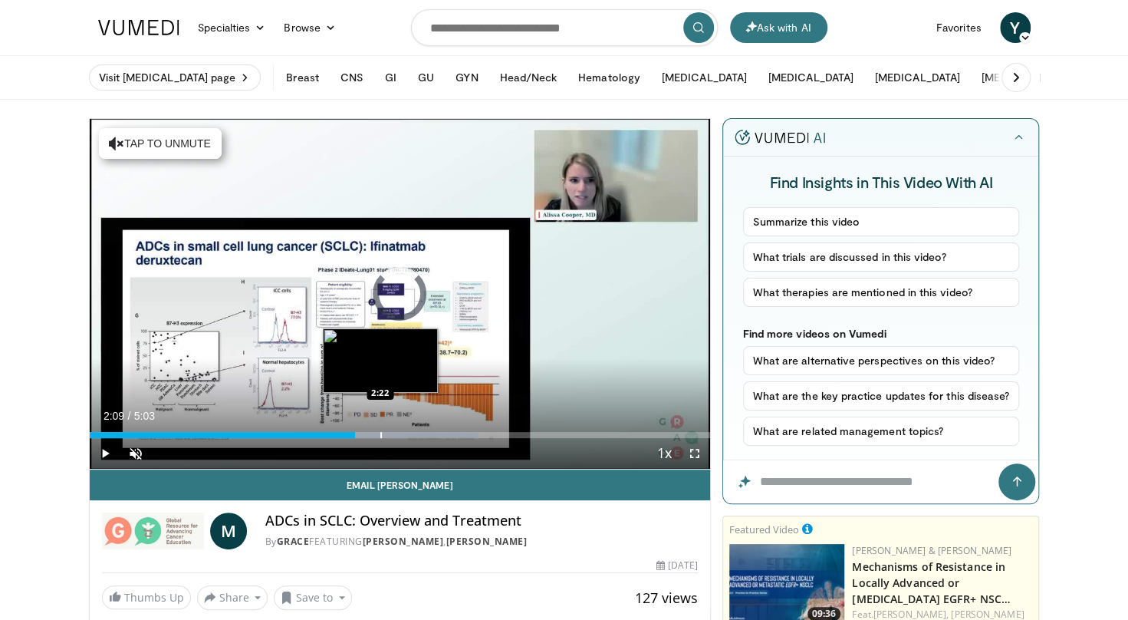
click at [379, 426] on div "Loaded : 62.63% 2:09 2:22" at bounding box center [400, 430] width 621 height 15
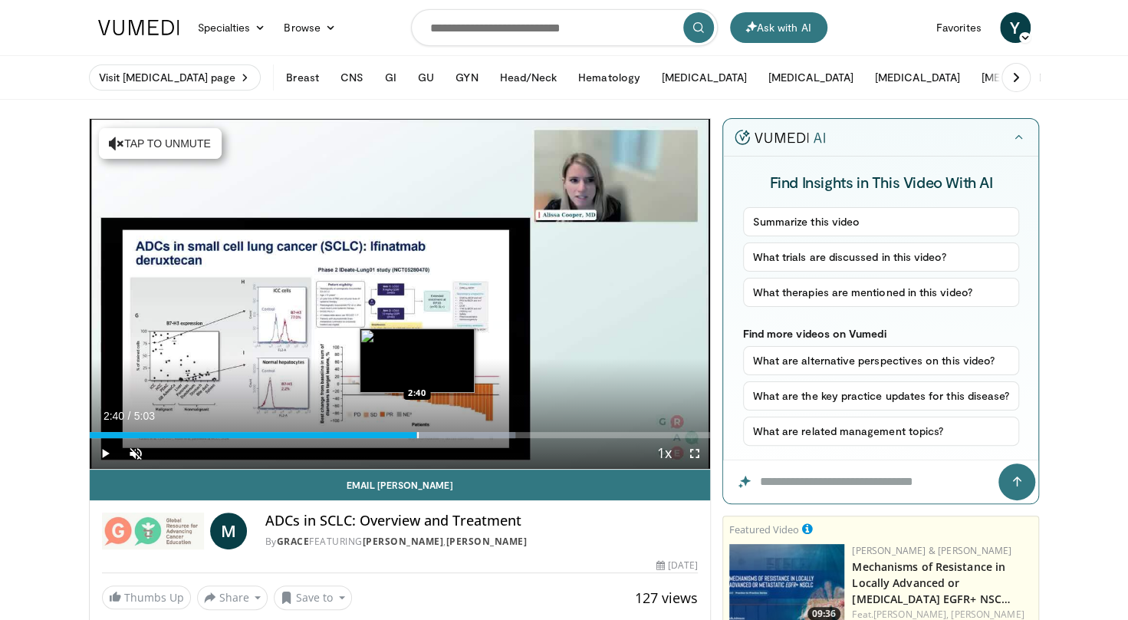
click at [417, 432] on div "Progress Bar" at bounding box center [418, 435] width 2 height 6
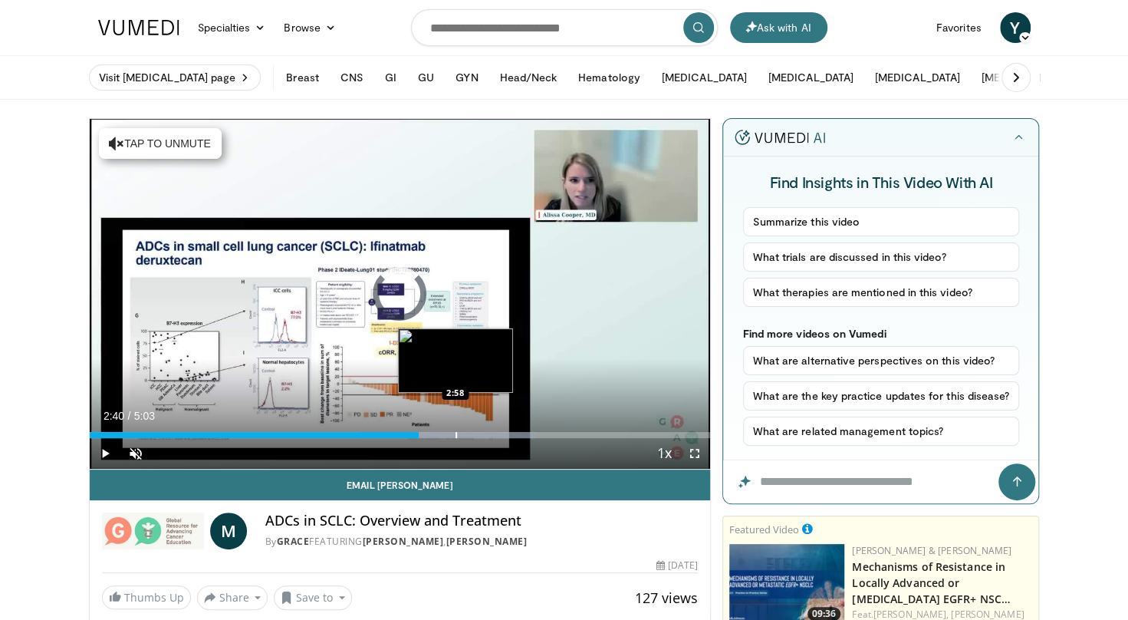
click at [455, 428] on div "Loaded : 71.85% 2:40 2:58" at bounding box center [400, 430] width 621 height 15
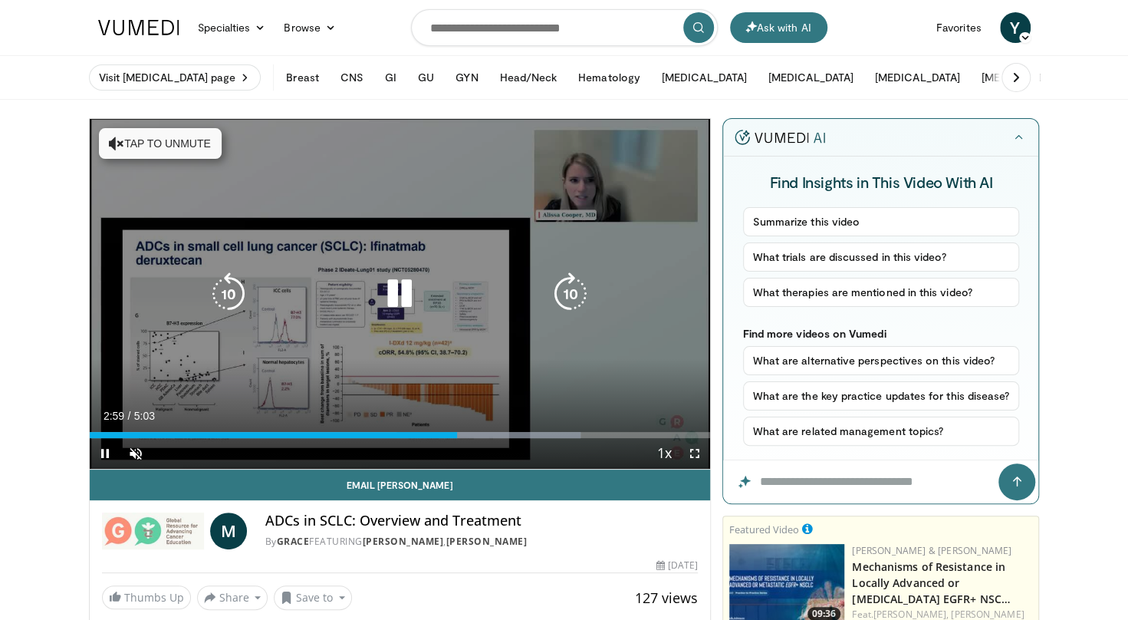
drag, startPoint x: 499, startPoint y: 443, endPoint x: 512, endPoint y: 433, distance: 17.0
click at [512, 438] on div "Current Time 2:59 / Duration 5:03 Pause Skip Backward Skip Forward Unmute Loade…" at bounding box center [400, 453] width 621 height 31
click at [512, 433] on video-js "**********" at bounding box center [400, 294] width 621 height 351
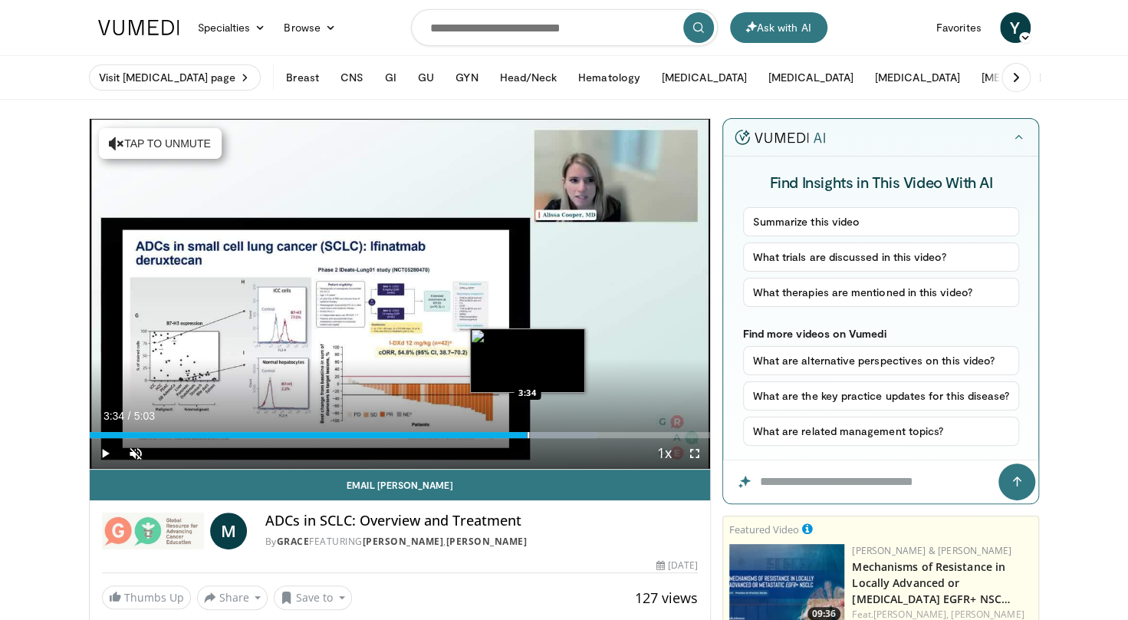
click at [528, 433] on div "Progress Bar" at bounding box center [529, 435] width 2 height 6
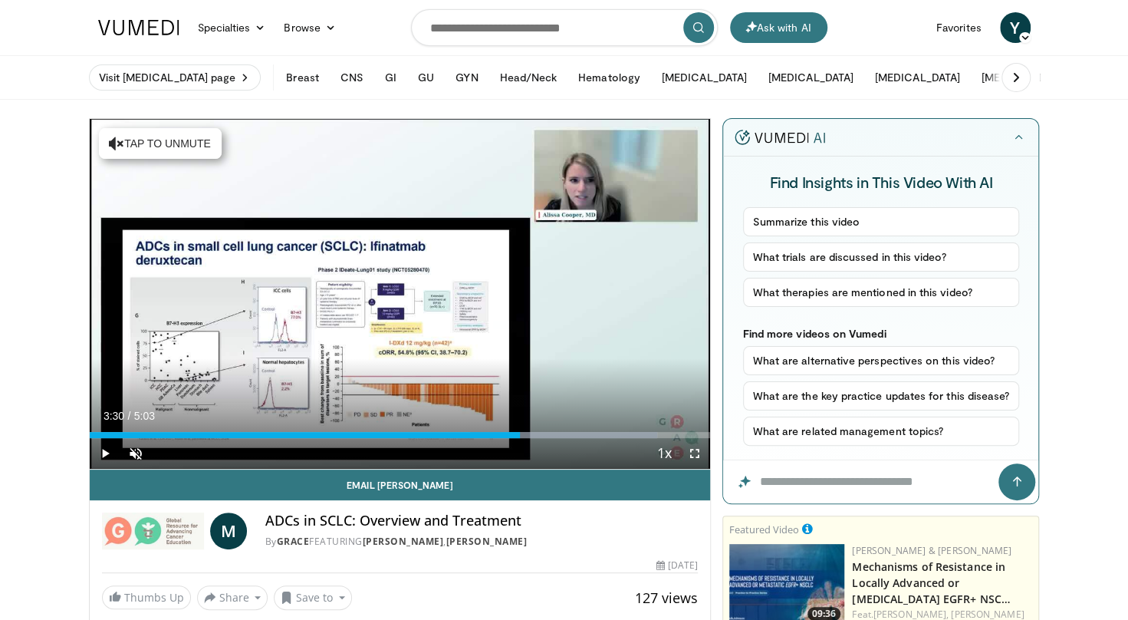
click at [520, 433] on div "3:30" at bounding box center [305, 435] width 431 height 6
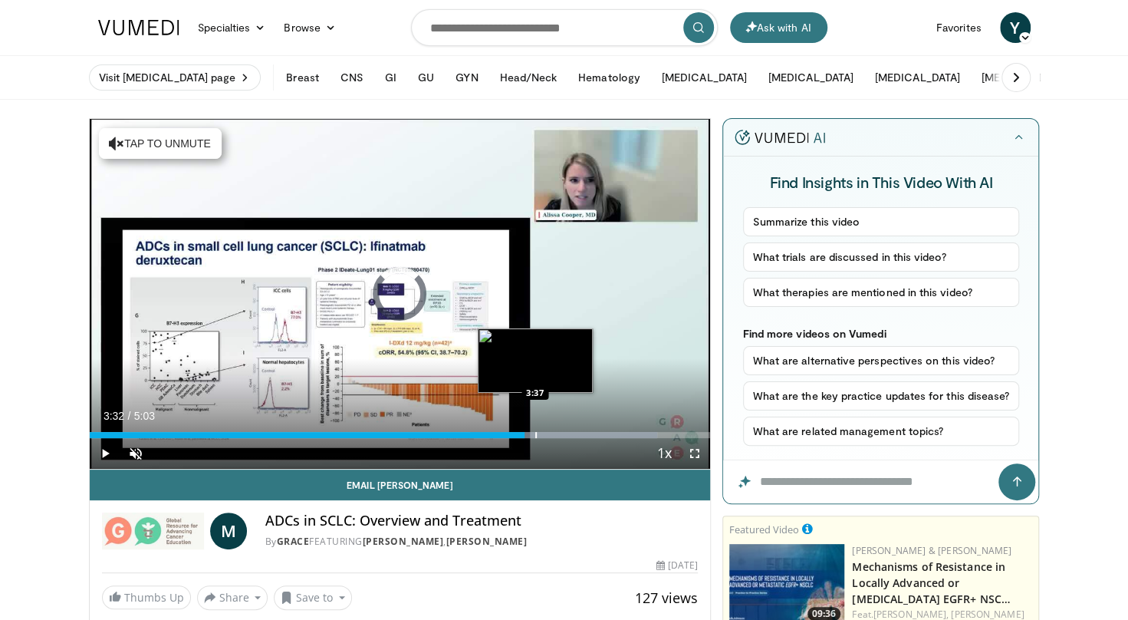
click at [535, 433] on div "Progress Bar" at bounding box center [536, 435] width 2 height 6
click at [543, 433] on div "Progress Bar" at bounding box center [544, 435] width 2 height 6
click at [551, 434] on div "Progress Bar" at bounding box center [552, 435] width 2 height 6
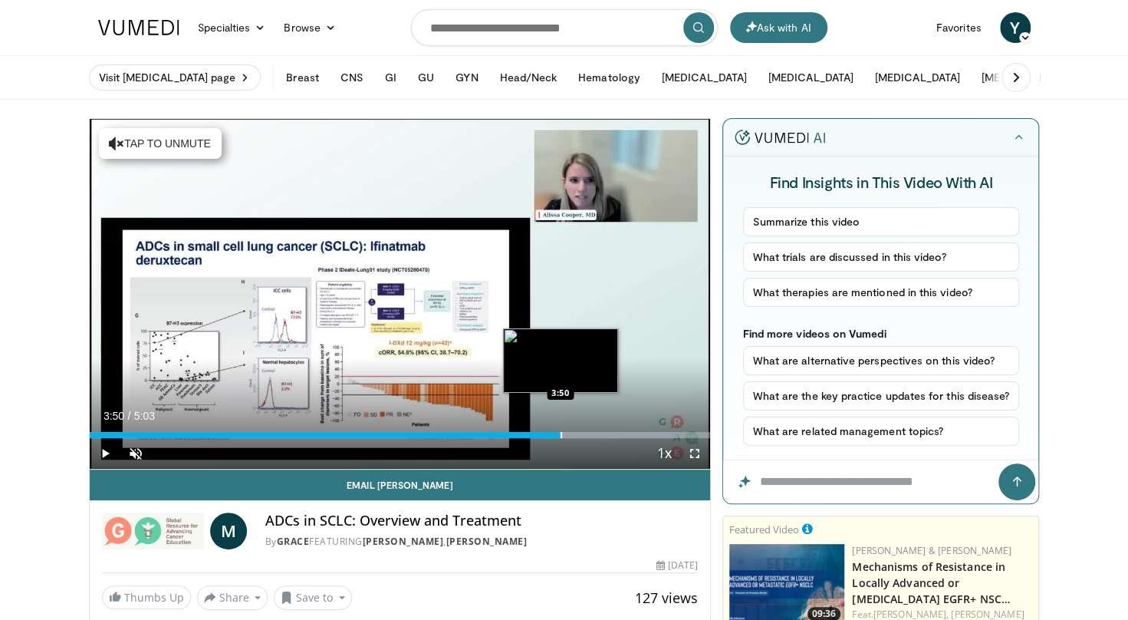
click at [561, 434] on div "Progress Bar" at bounding box center [562, 435] width 2 height 6
click at [575, 434] on div "Progress Bar" at bounding box center [576, 435] width 2 height 6
click at [591, 434] on div "Progress Bar" at bounding box center [592, 435] width 2 height 6
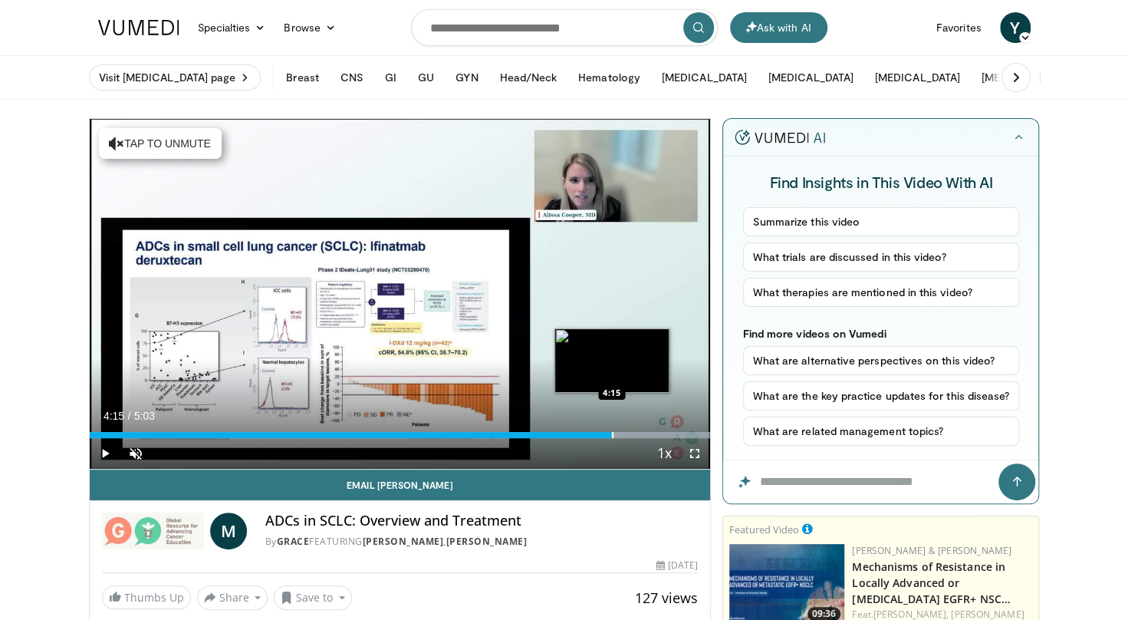
click at [612, 432] on div "Progress Bar" at bounding box center [613, 435] width 2 height 6
click at [634, 430] on div "Loaded : 100.00% 4:15 4:25" at bounding box center [400, 430] width 621 height 15
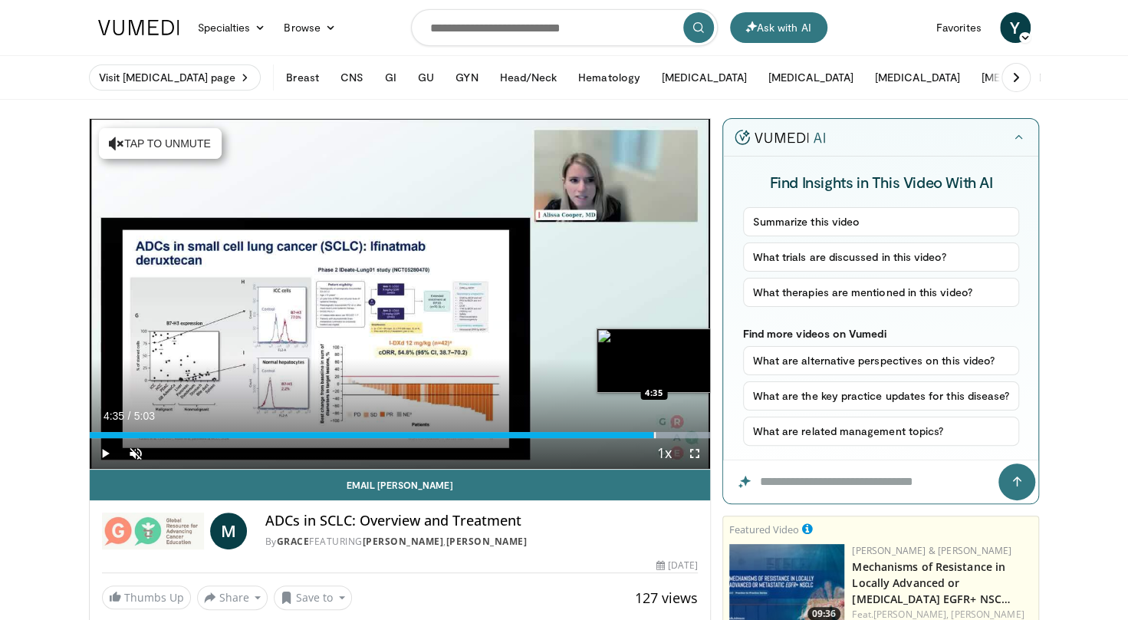
click at [653, 430] on div "Loaded : 100.00% 4:35 4:35" at bounding box center [400, 430] width 621 height 15
